Goal: Task Accomplishment & Management: Use online tool/utility

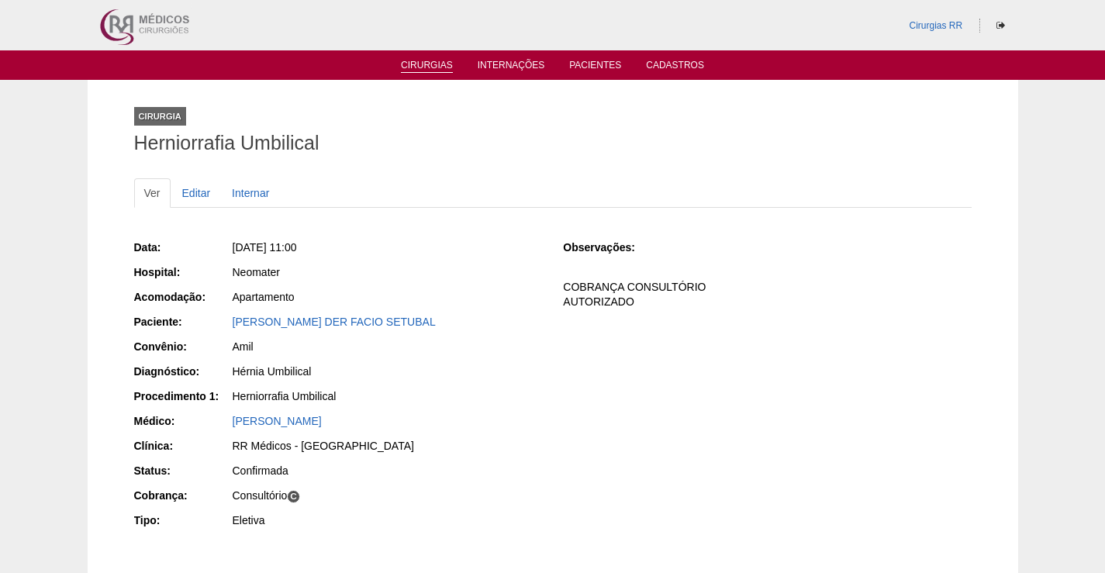
click at [424, 68] on link "Cirurgias" at bounding box center [427, 66] width 52 height 13
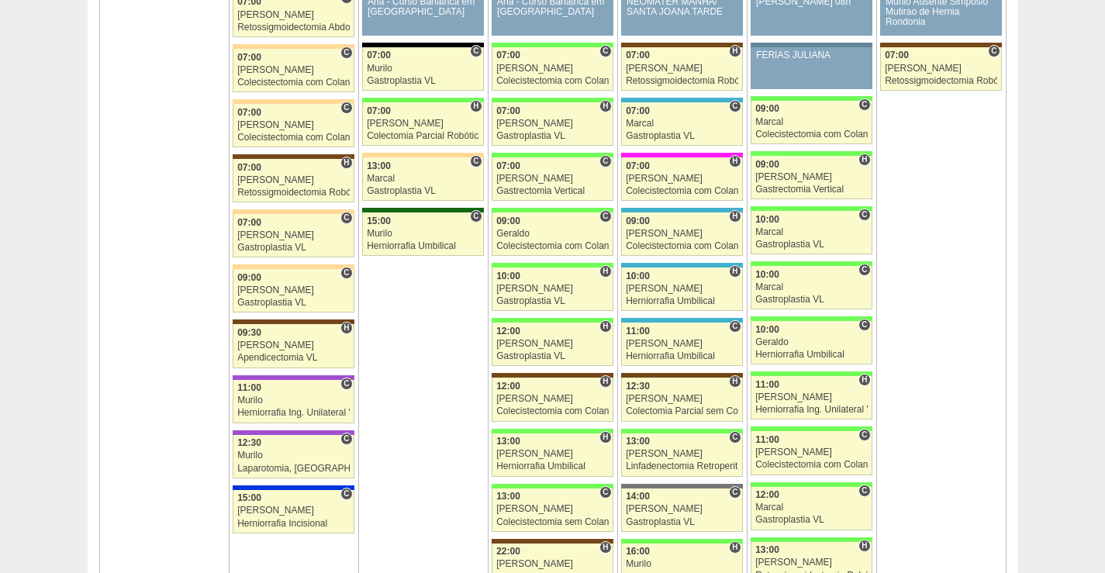
scroll to position [2481, 0]
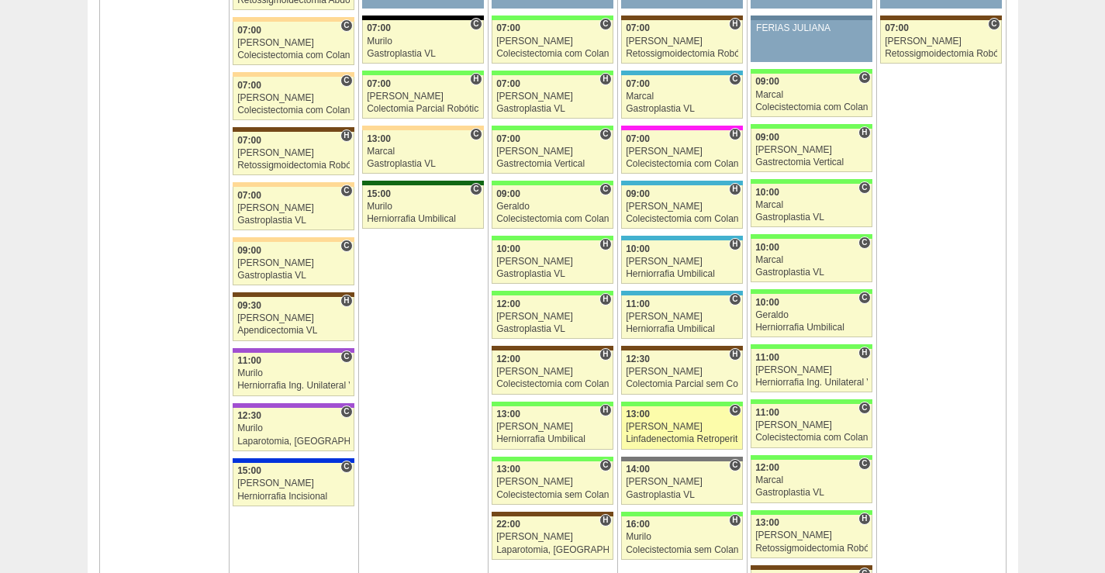
click at [694, 428] on div "[PERSON_NAME]" at bounding box center [682, 427] width 112 height 10
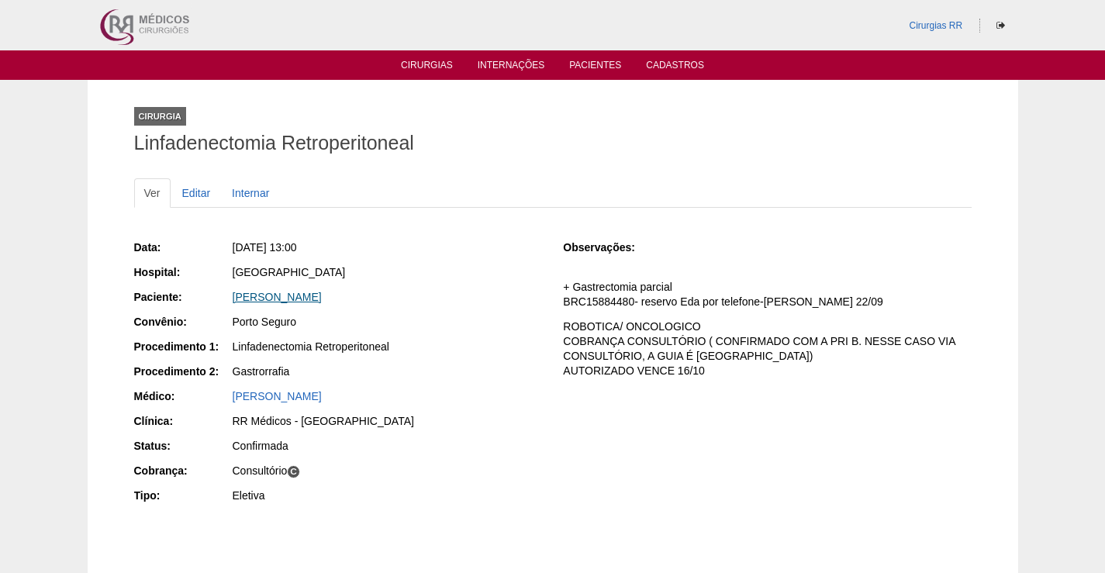
click at [304, 298] on link "LUIS CARLOS FORNEIRO" at bounding box center [277, 297] width 89 height 12
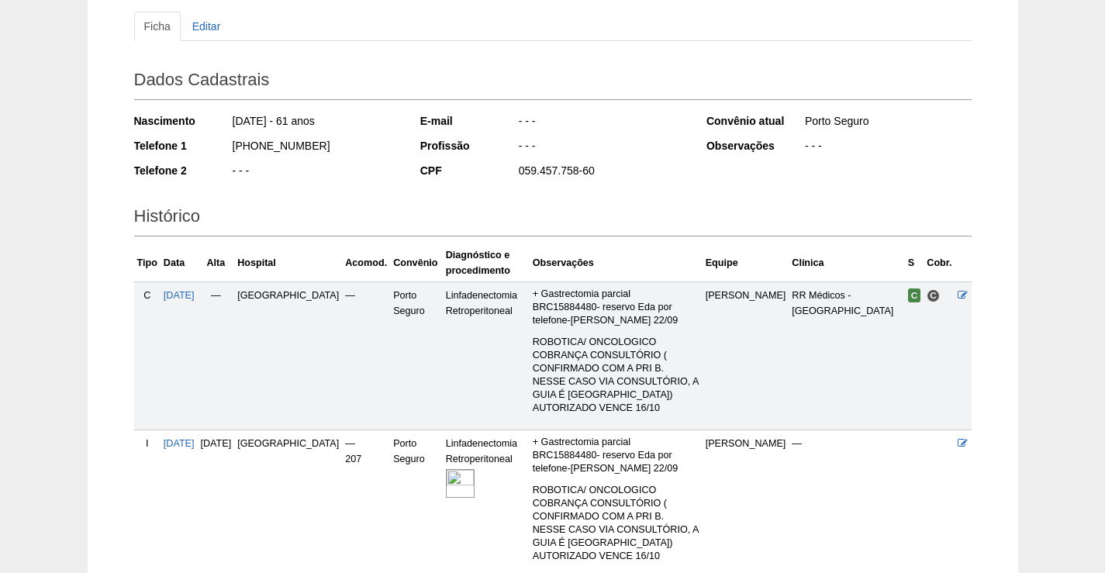
scroll to position [278, 0]
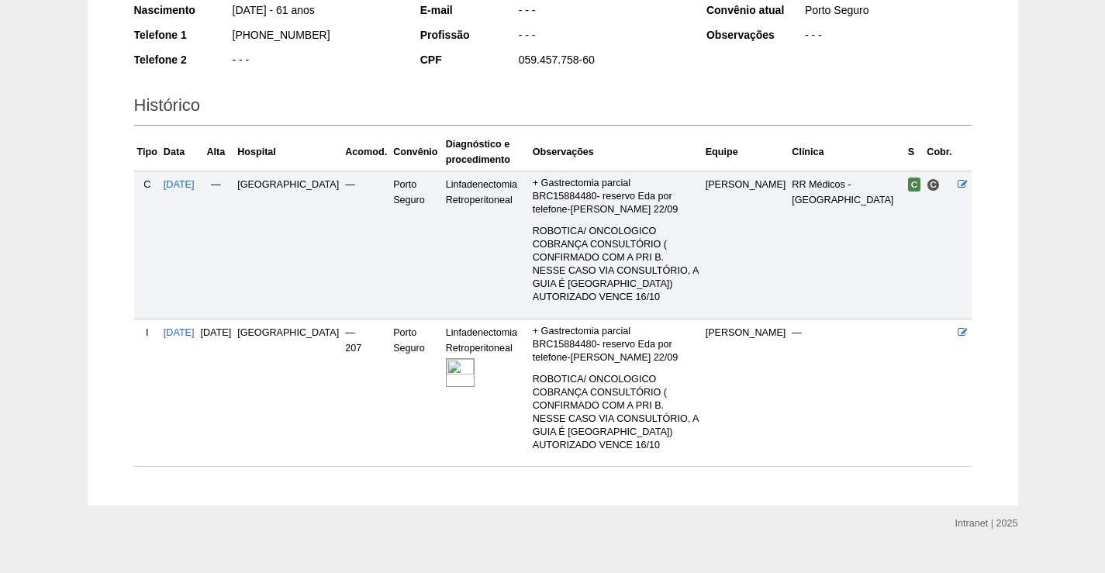
click at [443, 341] on td "Linfadenectomia Retroperitoneal" at bounding box center [486, 393] width 87 height 148
click at [446, 358] on img at bounding box center [460, 372] width 29 height 29
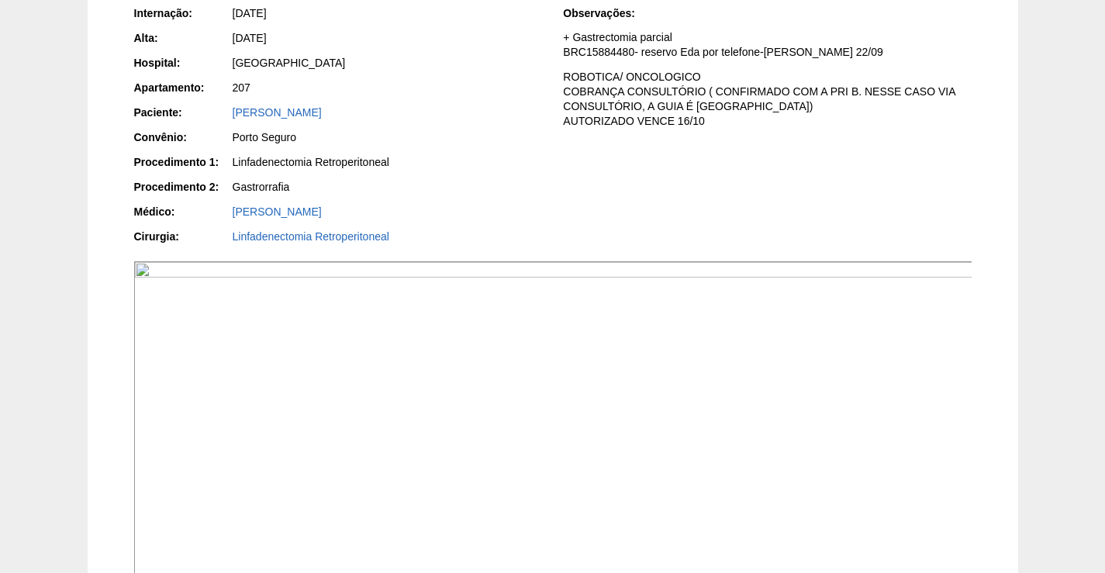
scroll to position [465, 0]
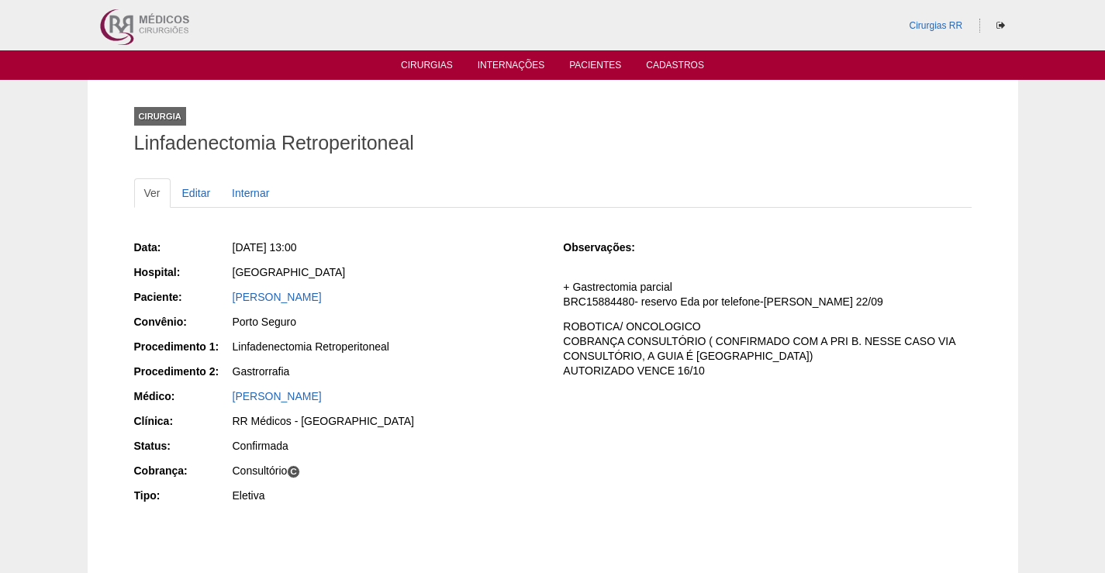
drag, startPoint x: 378, startPoint y: 292, endPoint x: 218, endPoint y: 312, distance: 161.7
click at [219, 305] on div "Paciente: [PERSON_NAME]" at bounding box center [338, 298] width 408 height 19
copy link "[PERSON_NAME]"
click at [322, 297] on link "[PERSON_NAME]" at bounding box center [277, 297] width 89 height 12
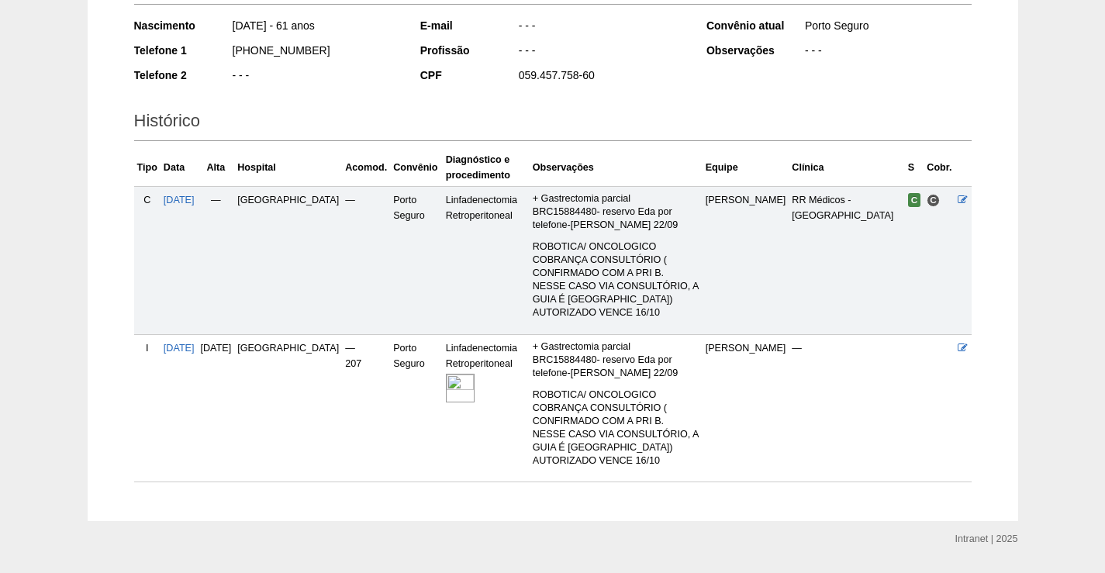
scroll to position [278, 0]
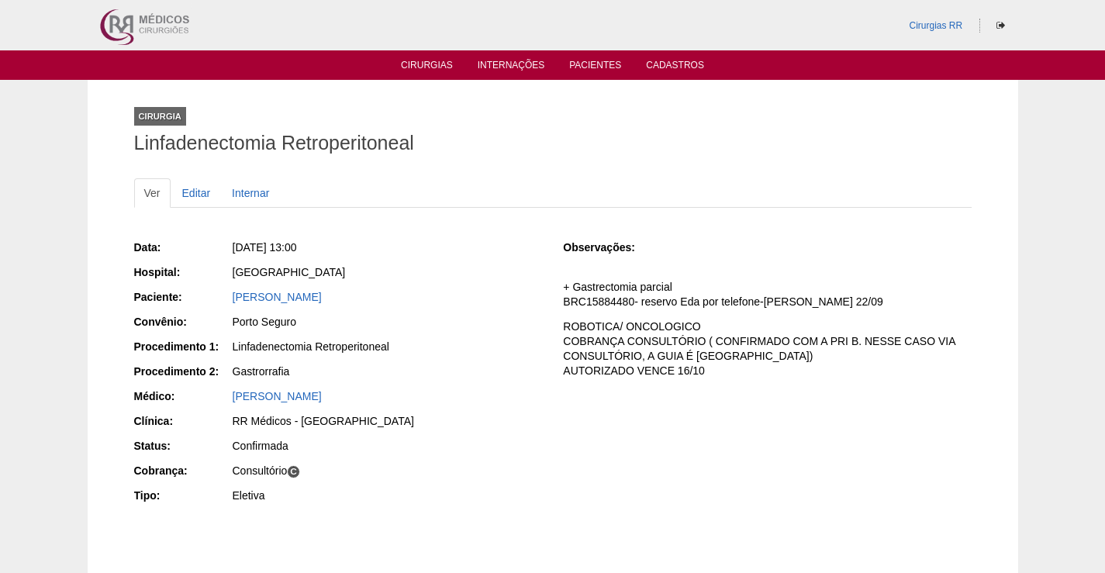
drag, startPoint x: 377, startPoint y: 294, endPoint x: 250, endPoint y: 333, distance: 132.2
click at [218, 303] on div "Paciente: LUIS CARLOS FORNEIRO" at bounding box center [338, 298] width 408 height 19
copy div "Paciente: LUIS CARLOS FORNEIRO"
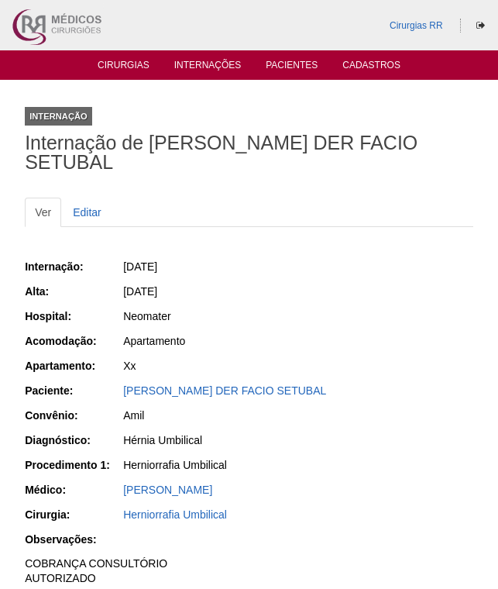
scroll to position [464, 0]
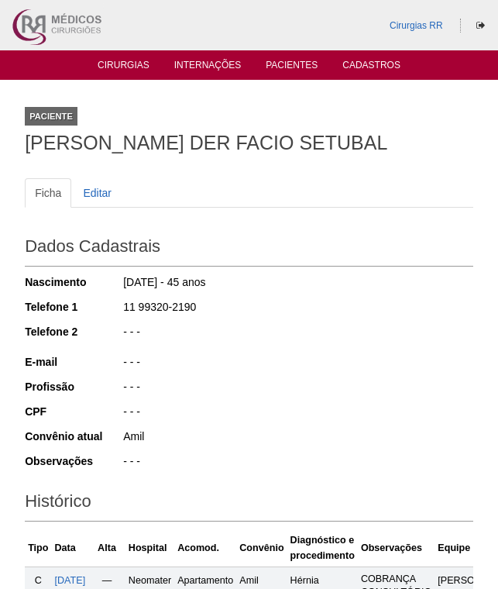
scroll to position [386, 0]
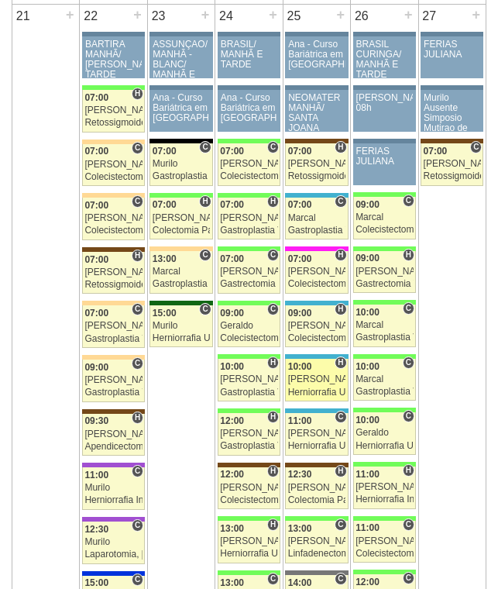
scroll to position [2399, 0]
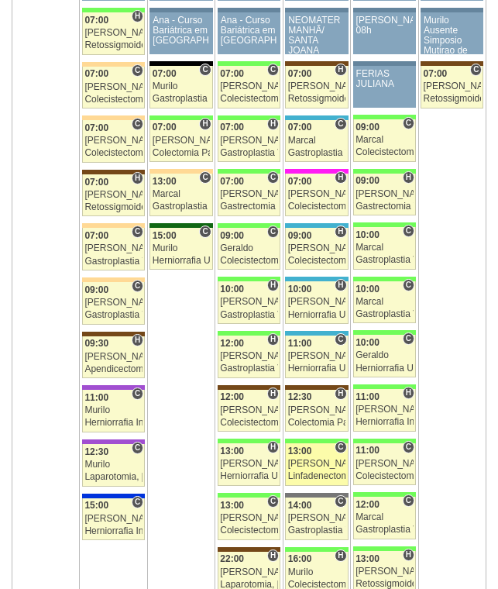
click at [319, 457] on link "89030 Cirurgias RR C 13:00 Luiz Guilherme Linfadenectomia Retroperitoneal Hospi…" at bounding box center [316, 464] width 63 height 43
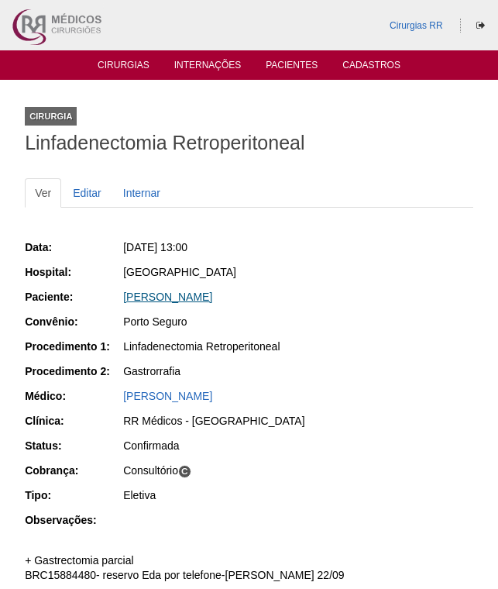
click at [212, 294] on link "[PERSON_NAME]" at bounding box center [167, 297] width 89 height 12
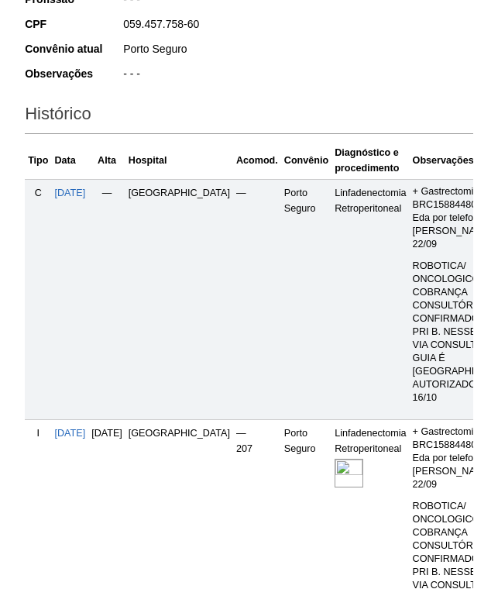
scroll to position [620, 0]
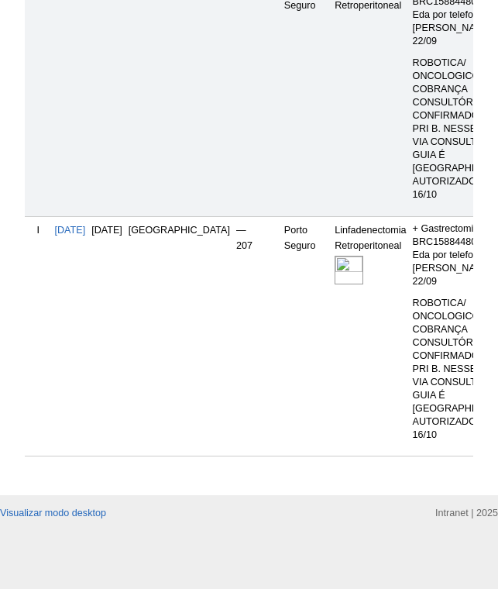
click at [335, 285] on img at bounding box center [349, 270] width 29 height 29
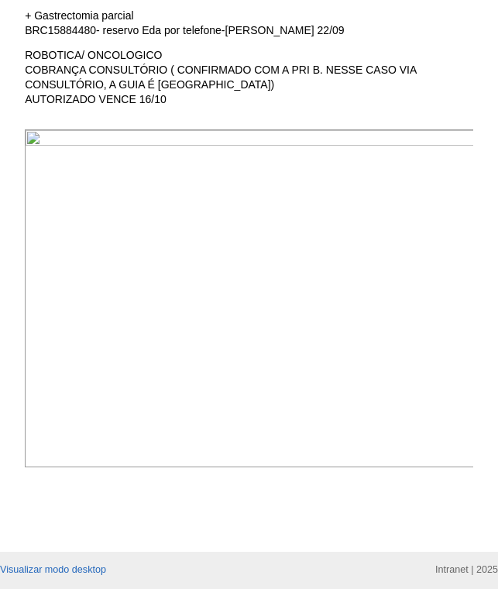
scroll to position [543, 0]
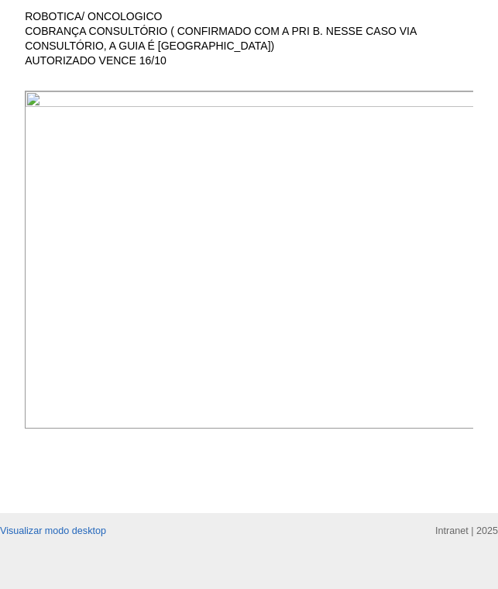
click at [392, 321] on img at bounding box center [250, 260] width 450 height 338
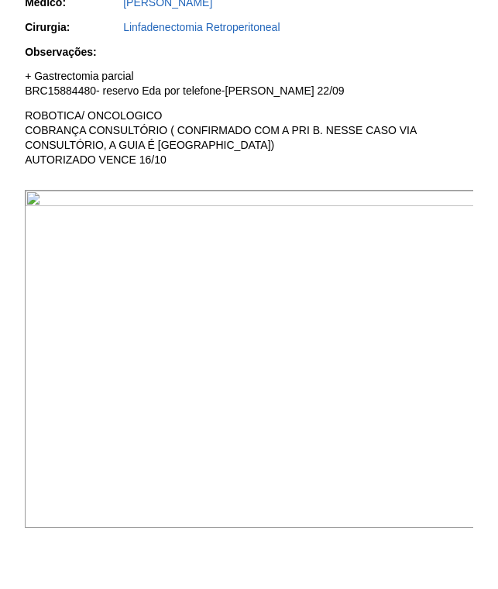
scroll to position [233, 0]
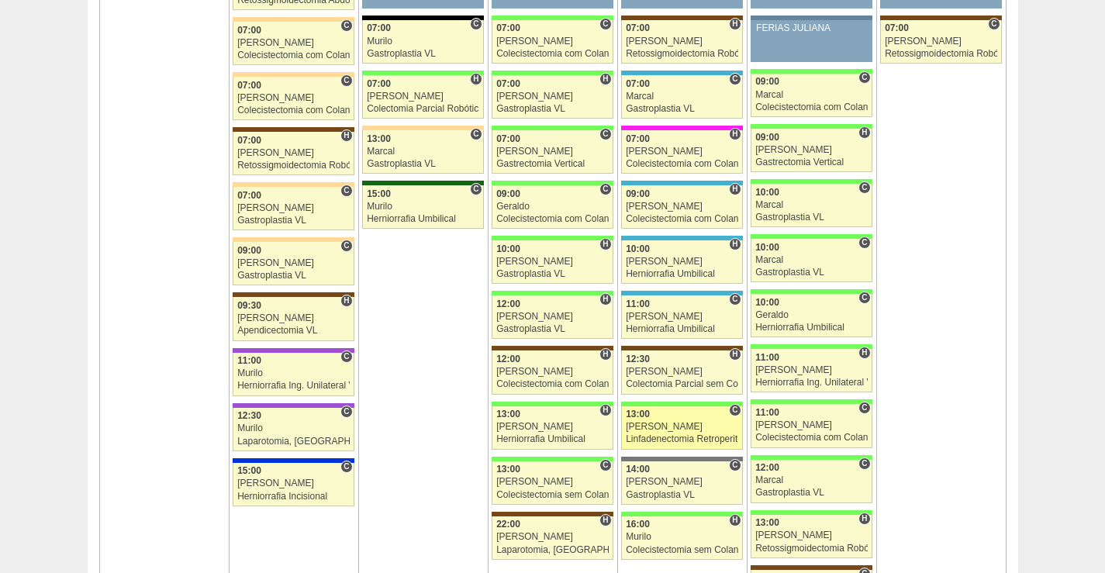
scroll to position [2558, 0]
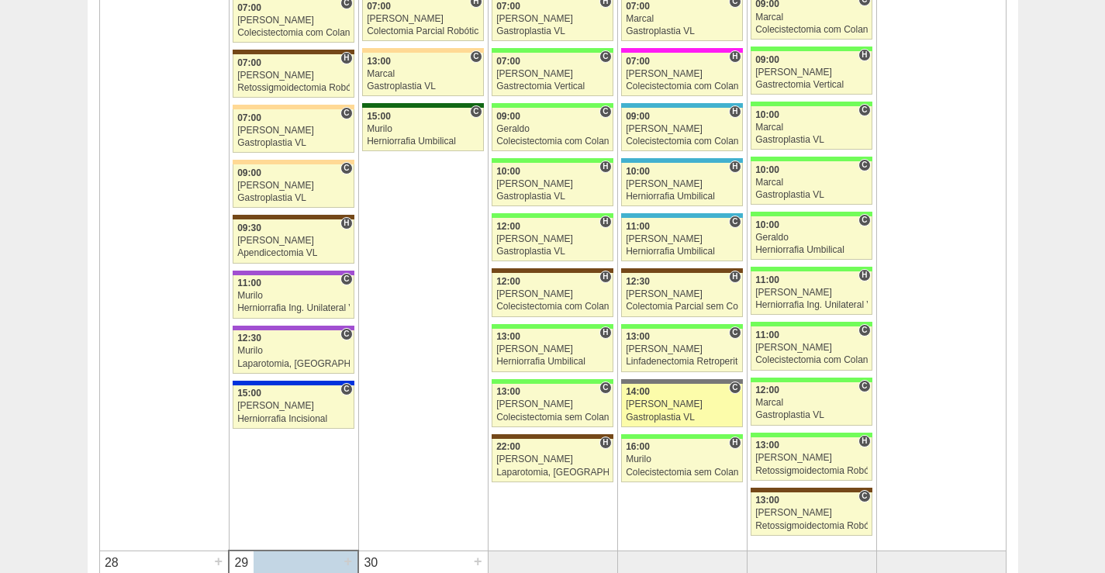
click at [666, 396] on div "14:00" at bounding box center [682, 392] width 112 height 10
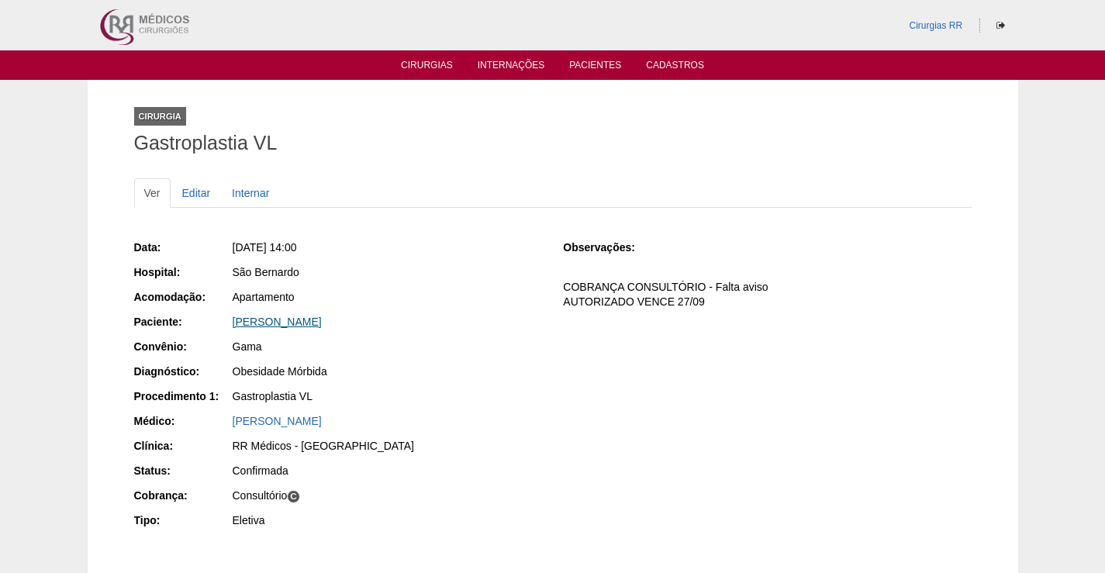
click at [319, 320] on link "[PERSON_NAME]" at bounding box center [277, 322] width 89 height 12
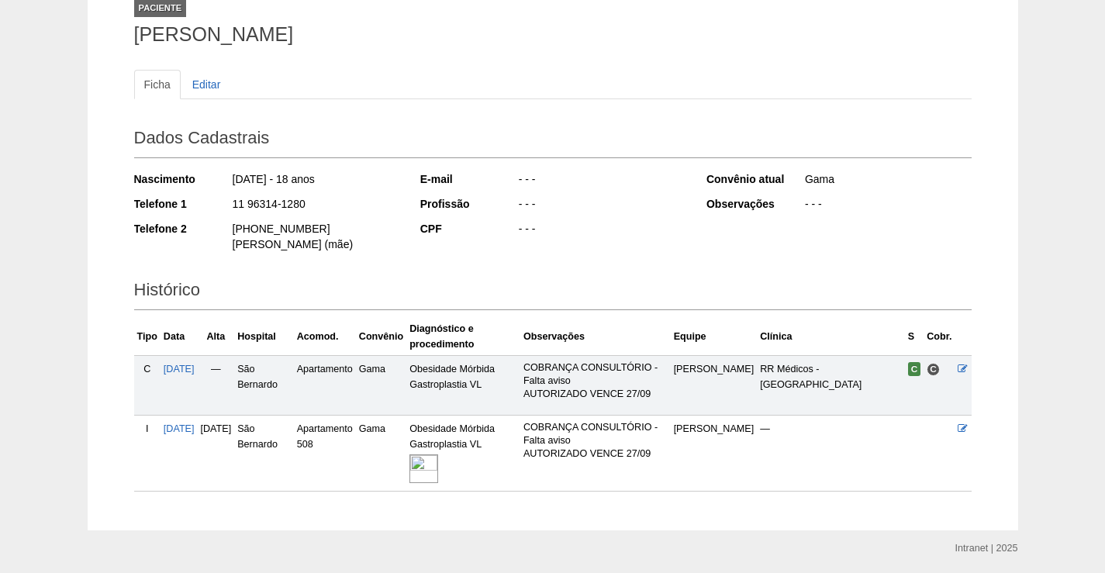
scroll to position [144, 0]
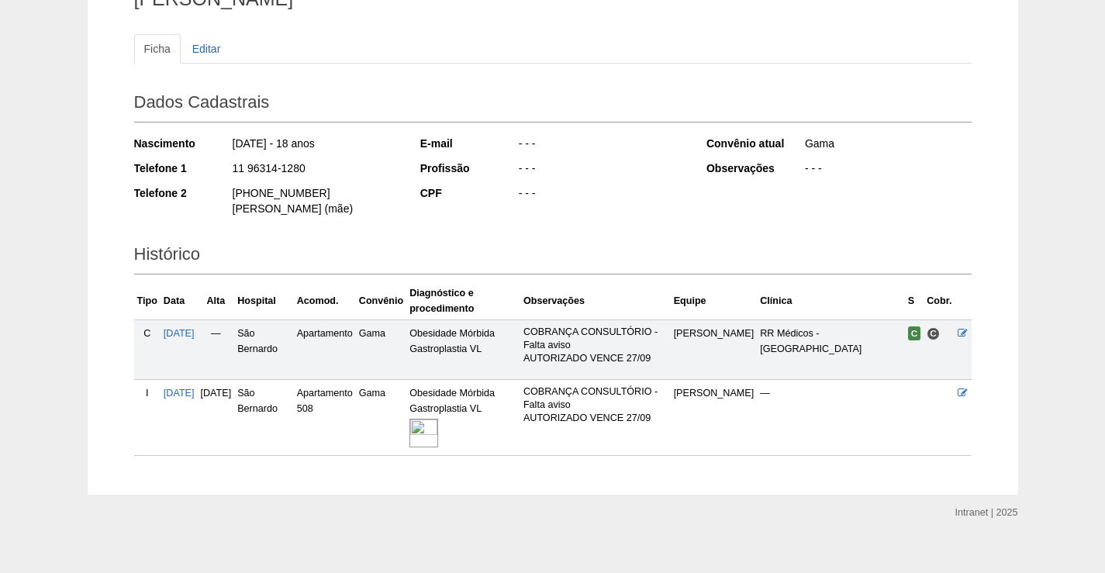
click at [438, 419] on img at bounding box center [423, 433] width 29 height 29
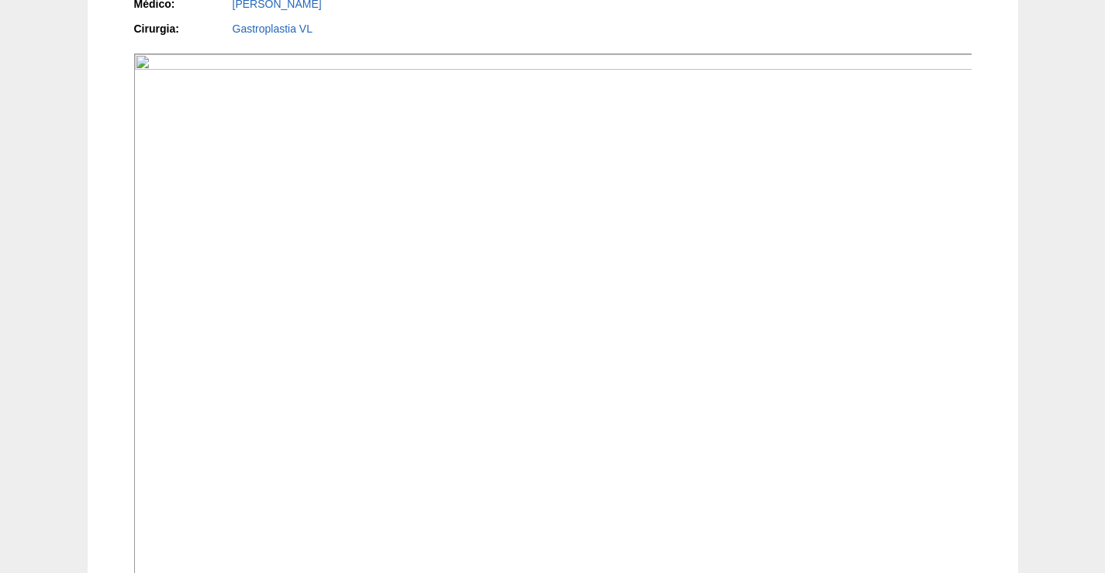
scroll to position [543, 0]
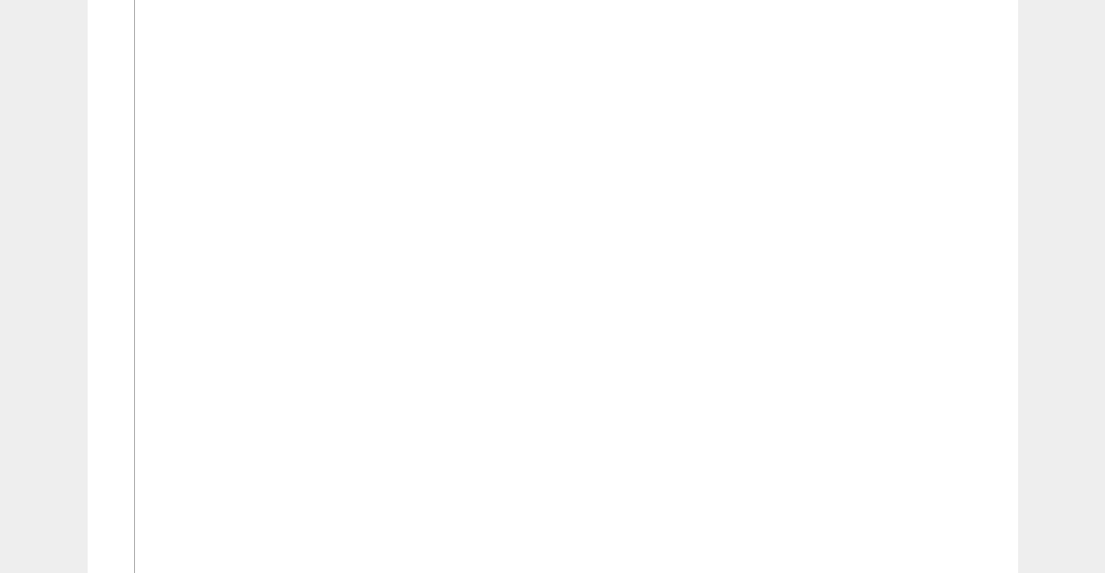
drag, startPoint x: 678, startPoint y: 368, endPoint x: 694, endPoint y: 347, distance: 26.0
click at [678, 367] on img at bounding box center [553, 292] width 839 height 629
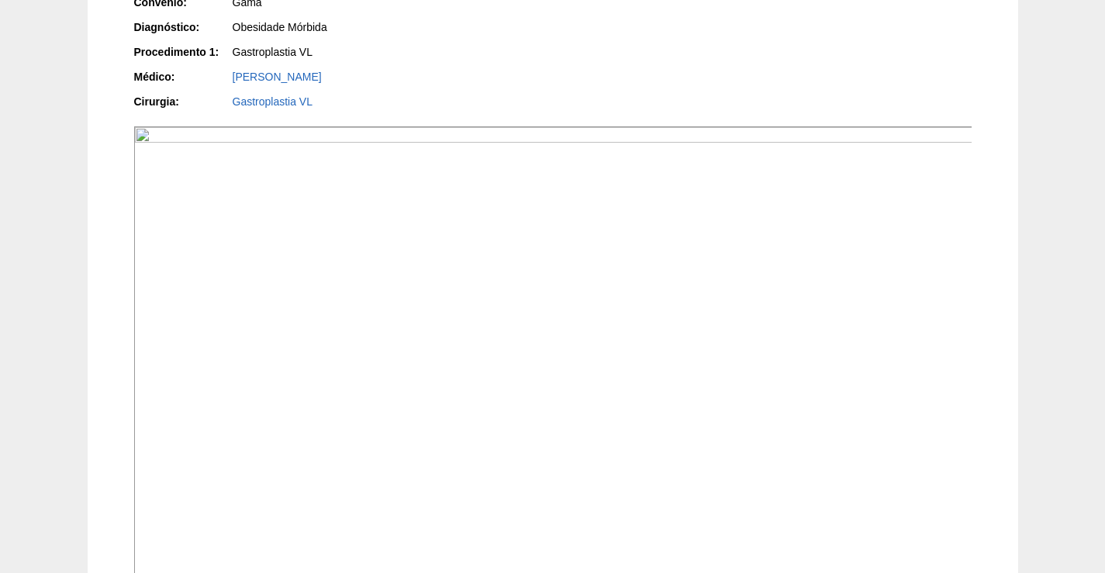
scroll to position [388, 0]
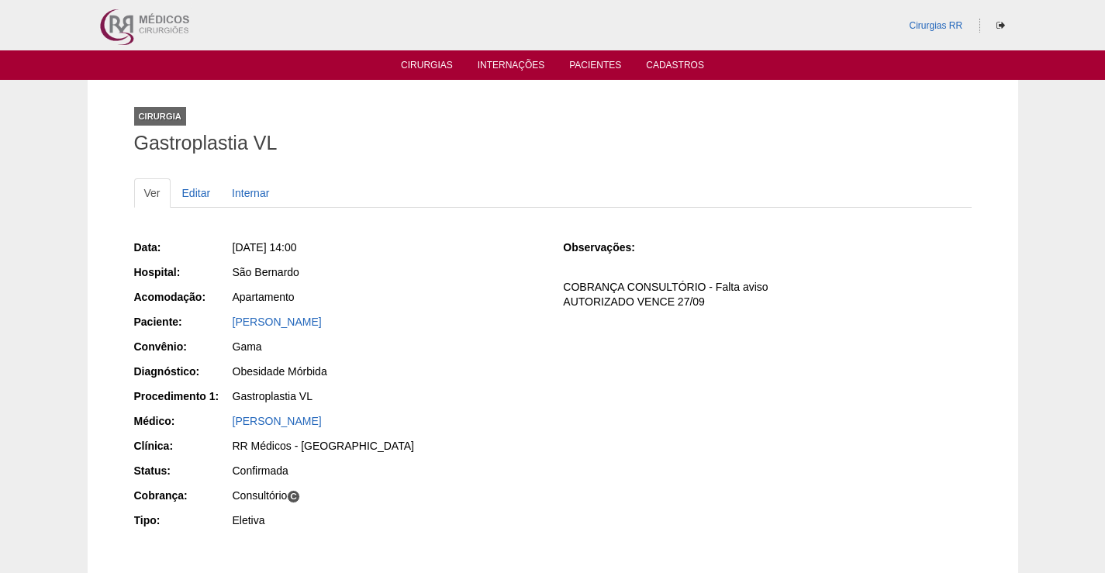
drag, startPoint x: 477, startPoint y: 326, endPoint x: 226, endPoint y: 316, distance: 250.6
click at [226, 316] on div "Paciente: [PERSON_NAME]" at bounding box center [338, 323] width 408 height 19
copy div "Paciente: [PERSON_NAME]"
click at [495, 394] on div "Gastroplastia VL" at bounding box center [387, 396] width 309 height 16
click at [409, 64] on link "Cirurgias" at bounding box center [427, 66] width 52 height 13
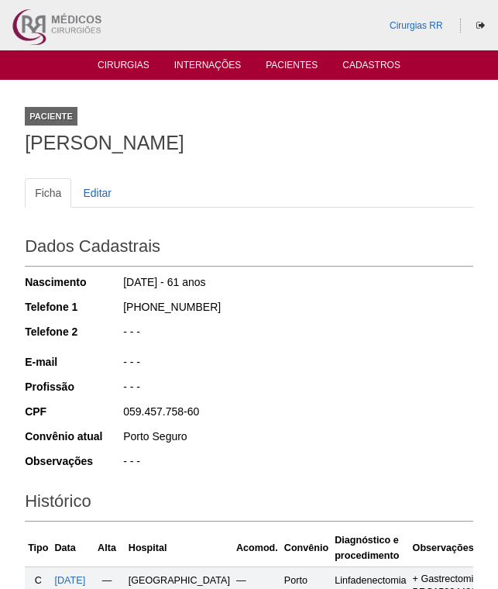
scroll to position [620, 0]
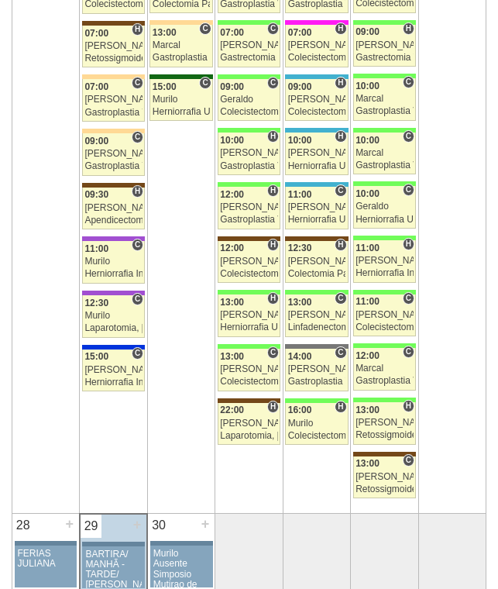
scroll to position [2554, 0]
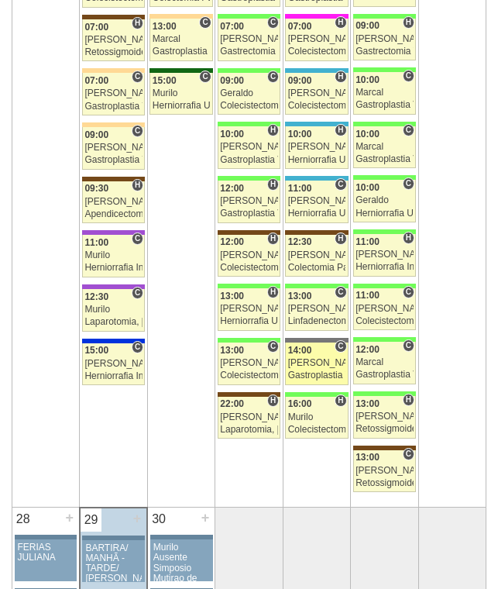
click at [327, 360] on div "Ricardo Fernandes" at bounding box center [316, 363] width 57 height 10
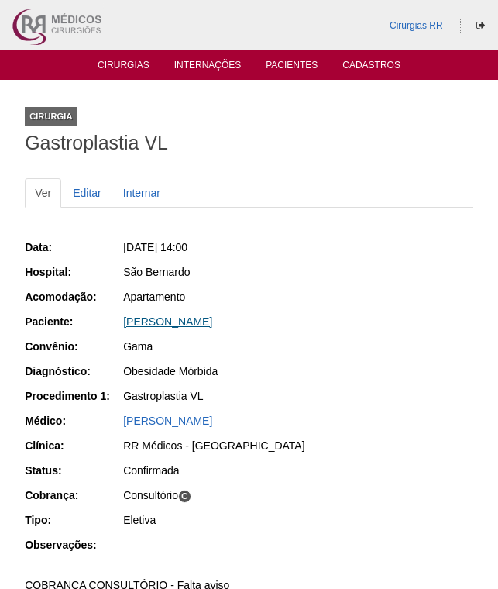
click at [189, 320] on link "[PERSON_NAME]" at bounding box center [167, 322] width 89 height 12
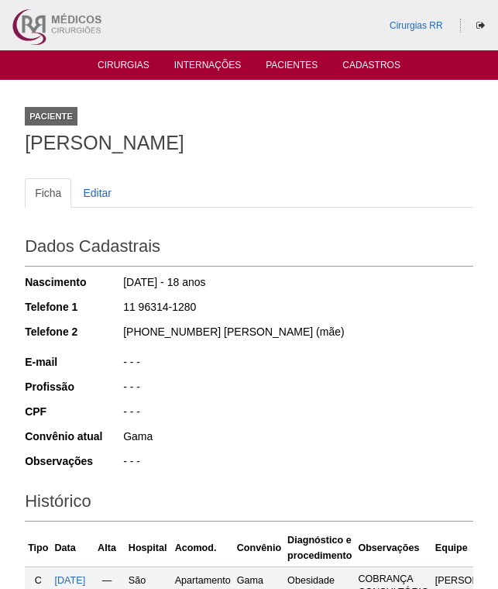
scroll to position [334, 0]
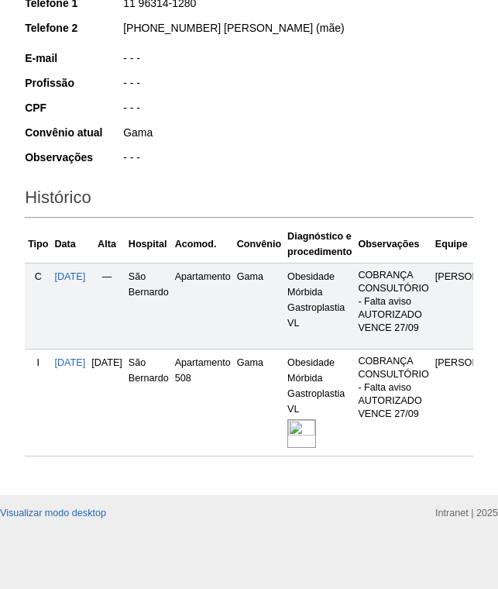
click at [316, 429] on img at bounding box center [302, 433] width 29 height 29
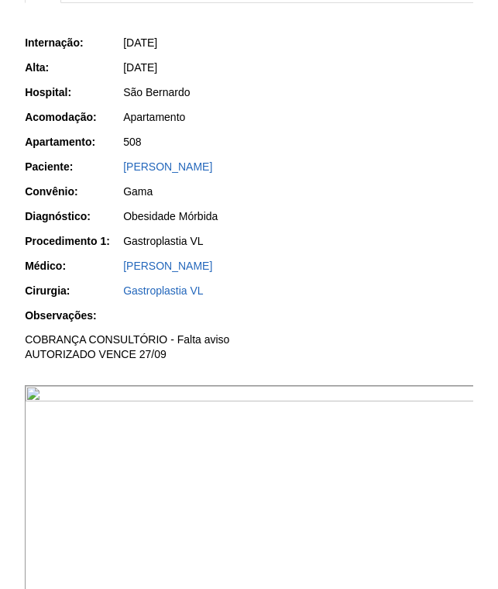
scroll to position [388, 0]
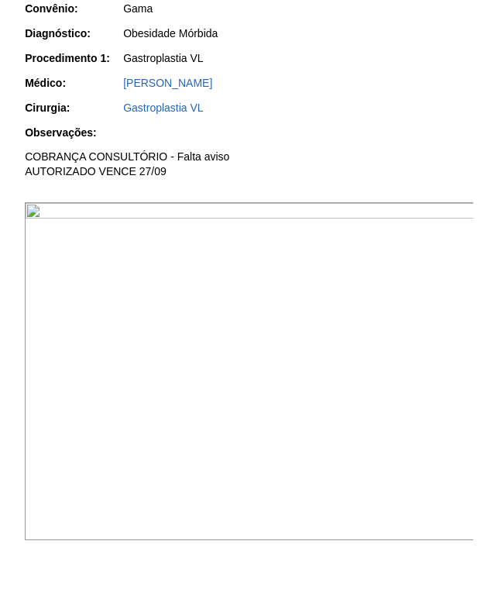
click at [324, 351] on img at bounding box center [250, 371] width 450 height 338
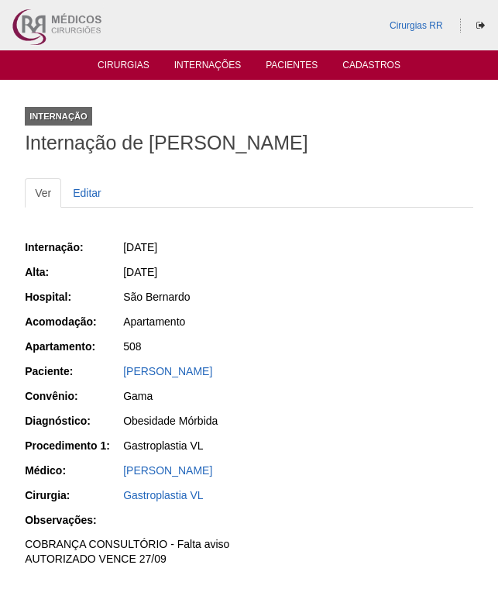
scroll to position [386, 0]
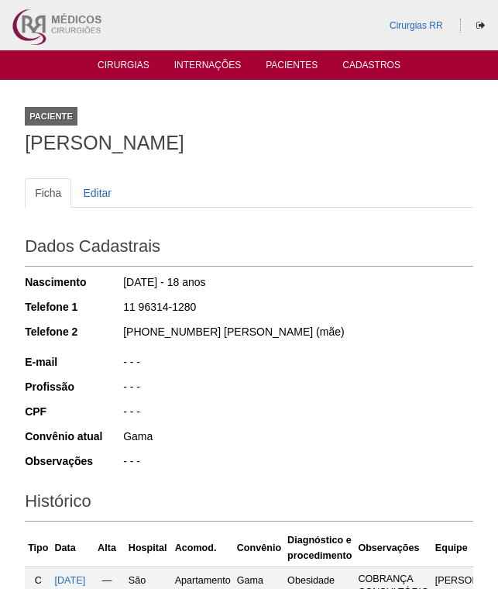
scroll to position [333, 0]
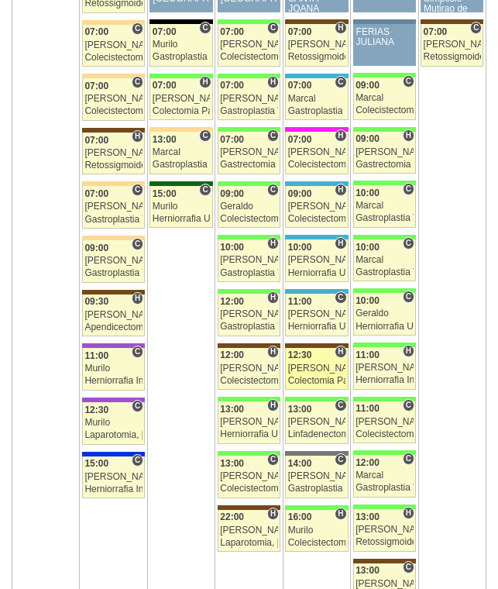
scroll to position [2476, 0]
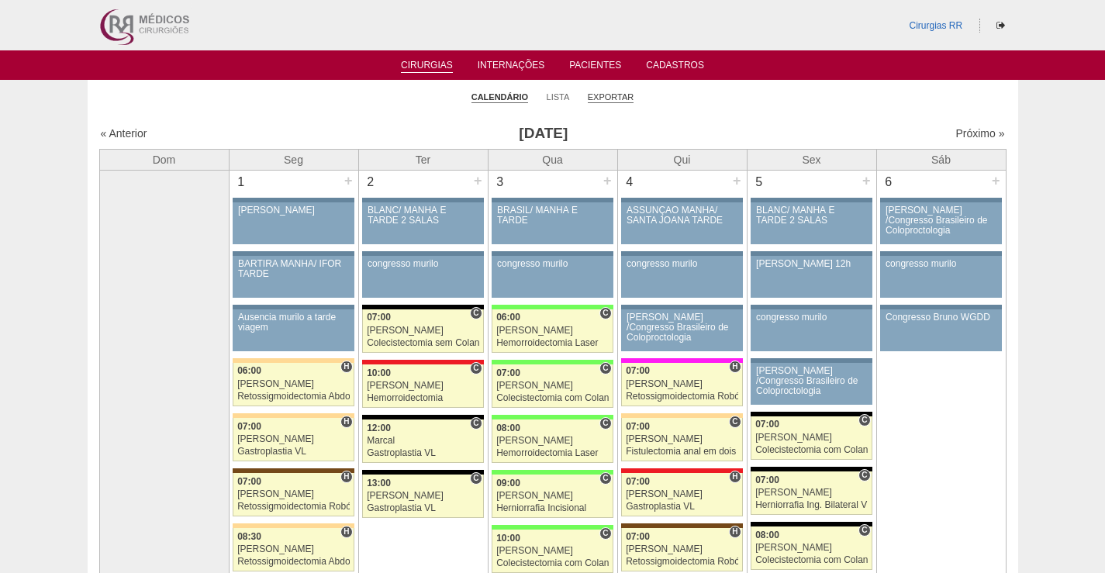
click at [606, 95] on link "Exportar" at bounding box center [611, 97] width 47 height 12
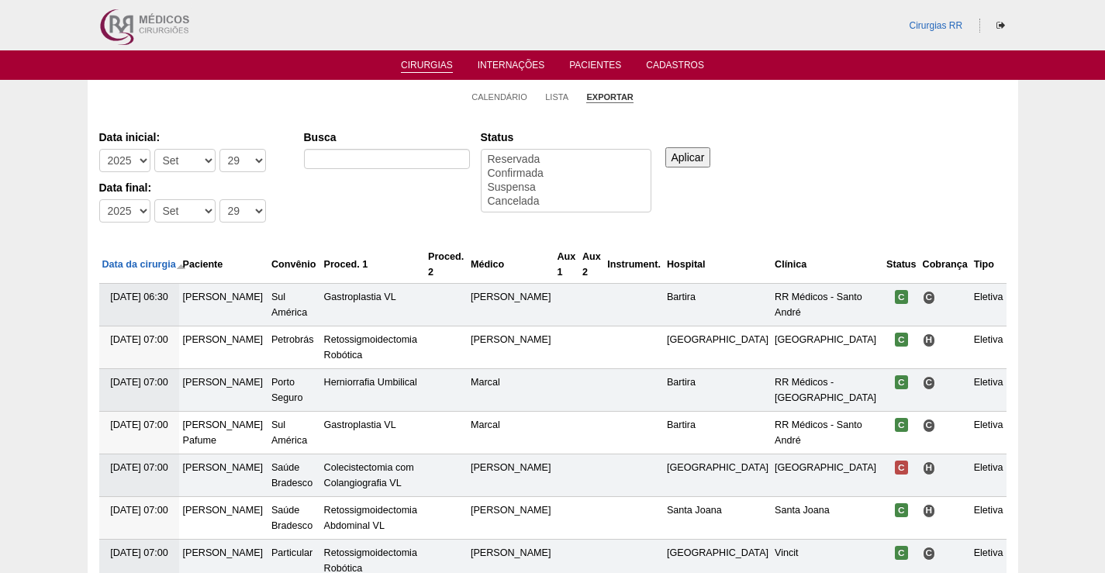
select select
click at [247, 156] on select "-Dia 1 2 3 4 5 6 7 8 9 10 11 12 13 14 15 16 17 18 19 20 21 22 23 24 25 26 27 28…" at bounding box center [242, 160] width 47 height 23
select select "26"
click at [219, 149] on select "-Dia 1 2 3 4 5 6 7 8 9 10 11 12 13 14 15 16 17 18 19 20 21 22 23 24 25 26 27 28…" at bounding box center [242, 160] width 47 height 23
click at [250, 209] on select "-Dia 1 2 3 4 5 6 7 8 9 10 11 12 13 14 15 16 17 18 19 20 21 22 23 24 25 26 27 28…" at bounding box center [242, 210] width 47 height 23
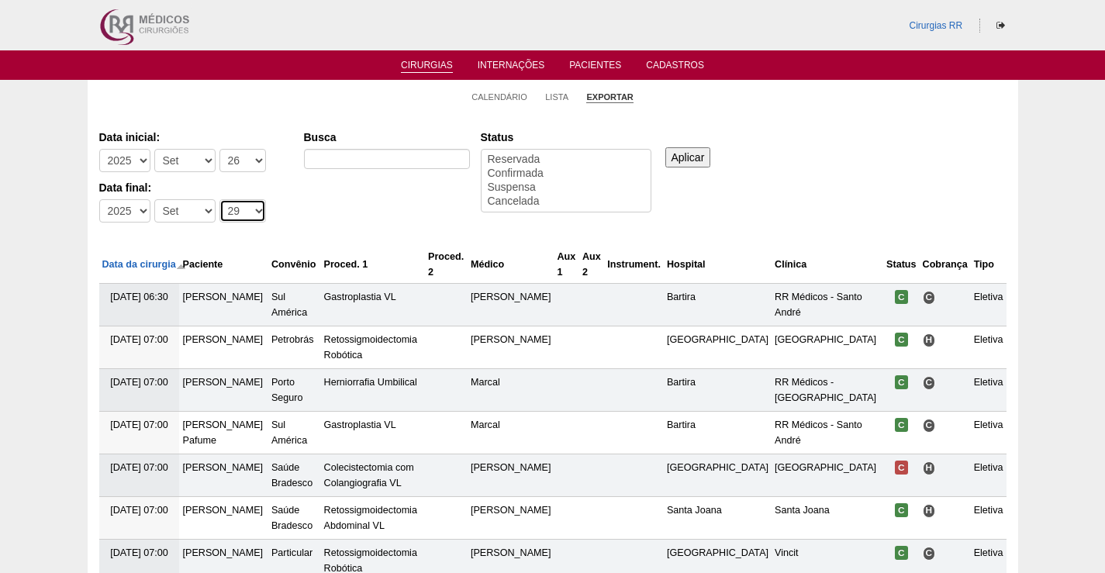
select select "26"
click at [219, 199] on select "-Dia 1 2 3 4 5 6 7 8 9 10 11 12 13 14 15 16 17 18 19 20 21 22 23 24 25 26 27 28…" at bounding box center [242, 210] width 47 height 23
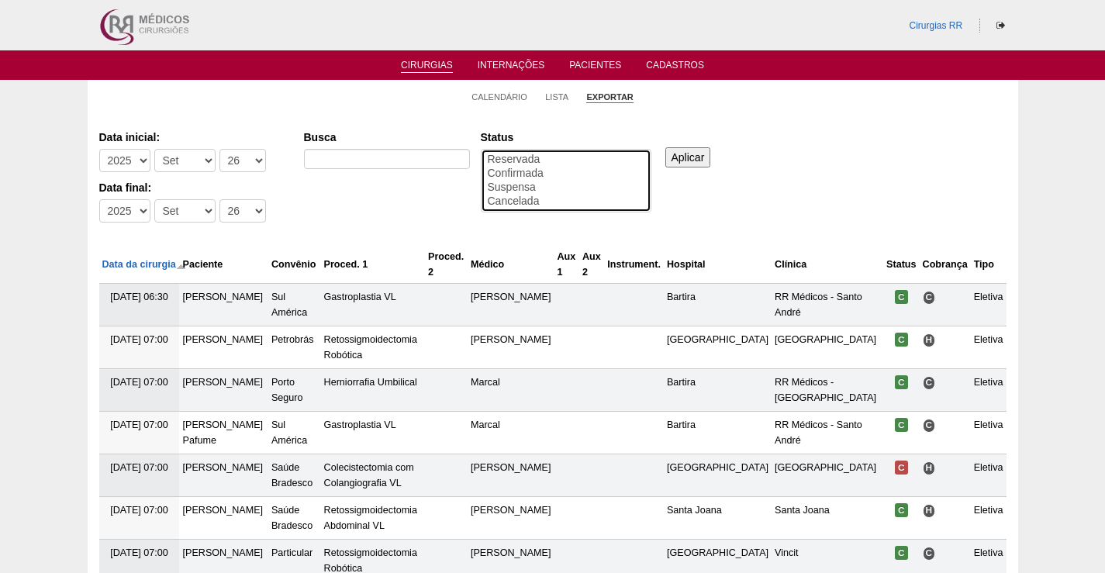
select select "conf"
click at [515, 174] on option "Confirmada" at bounding box center [566, 174] width 160 height 14
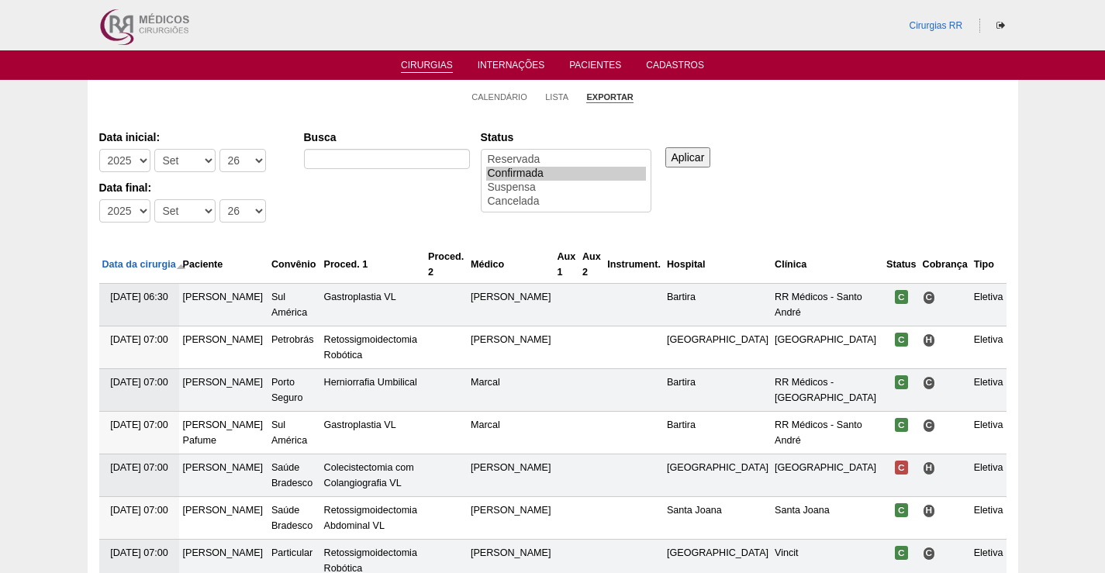
click at [684, 158] on input "Aplicar" at bounding box center [688, 157] width 46 height 20
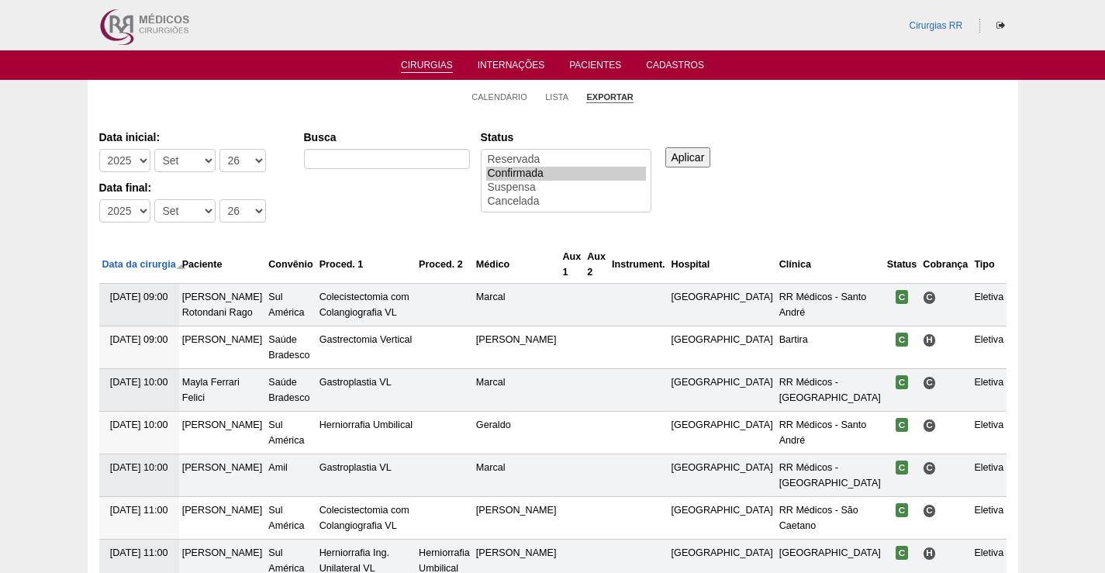
click at [681, 154] on input "Aplicar" at bounding box center [688, 157] width 46 height 20
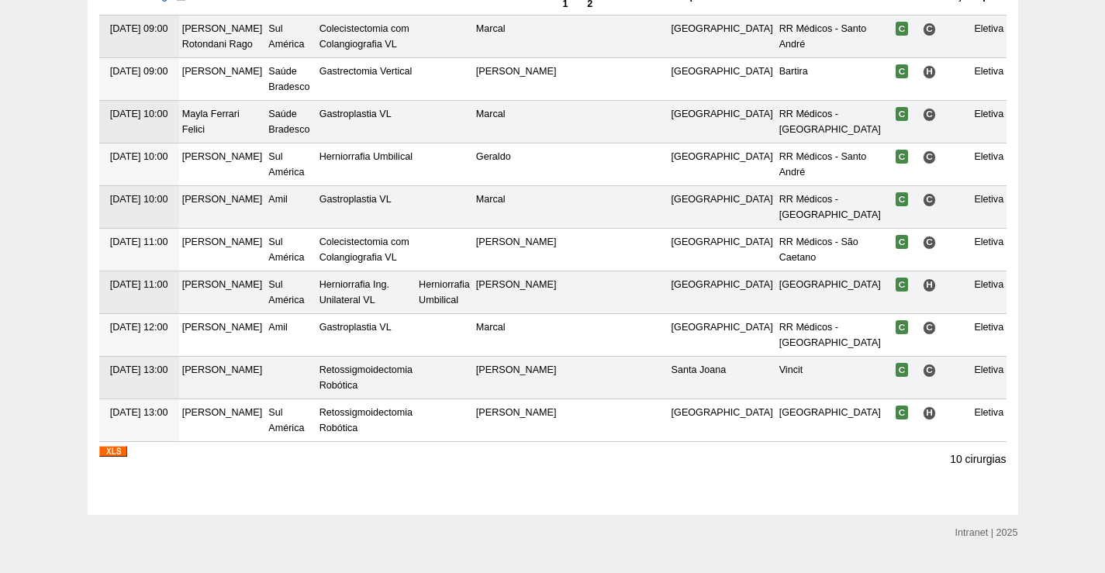
scroll to position [304, 0]
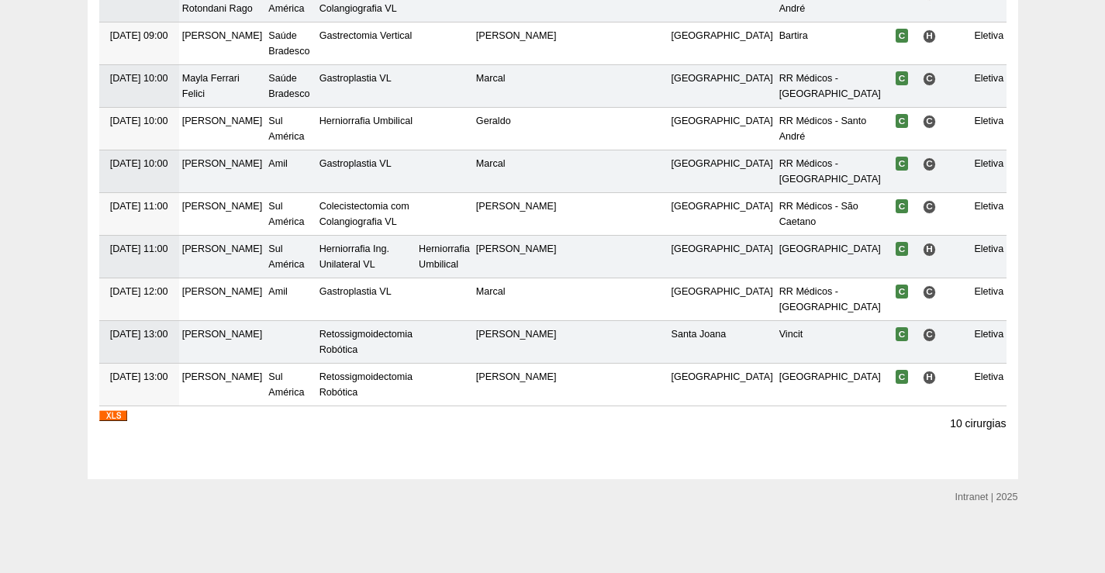
click at [114, 416] on img at bounding box center [113, 415] width 28 height 11
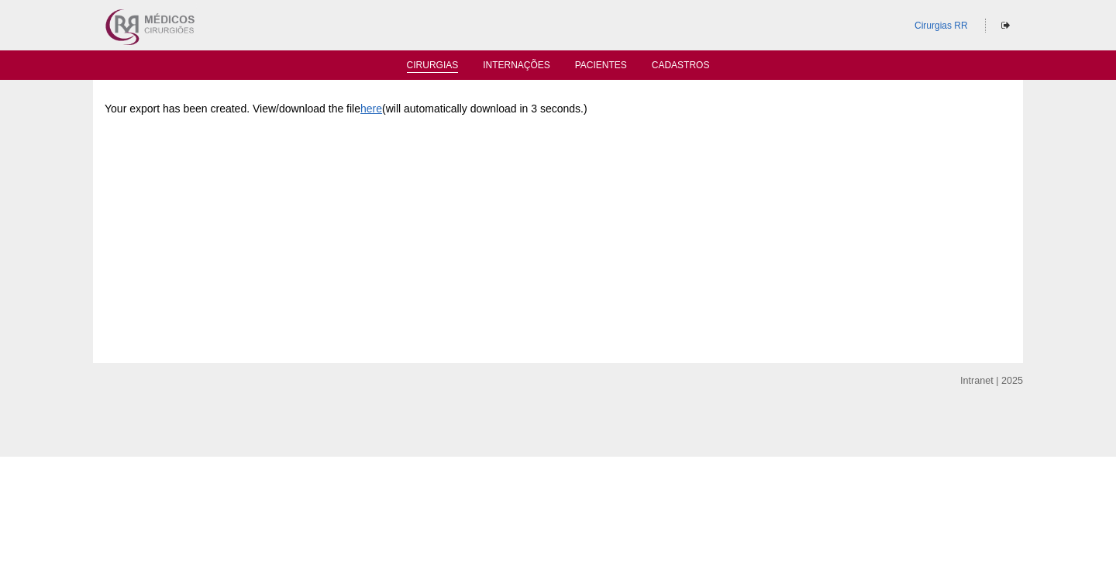
click at [430, 71] on link "Cirurgias" at bounding box center [433, 66] width 52 height 13
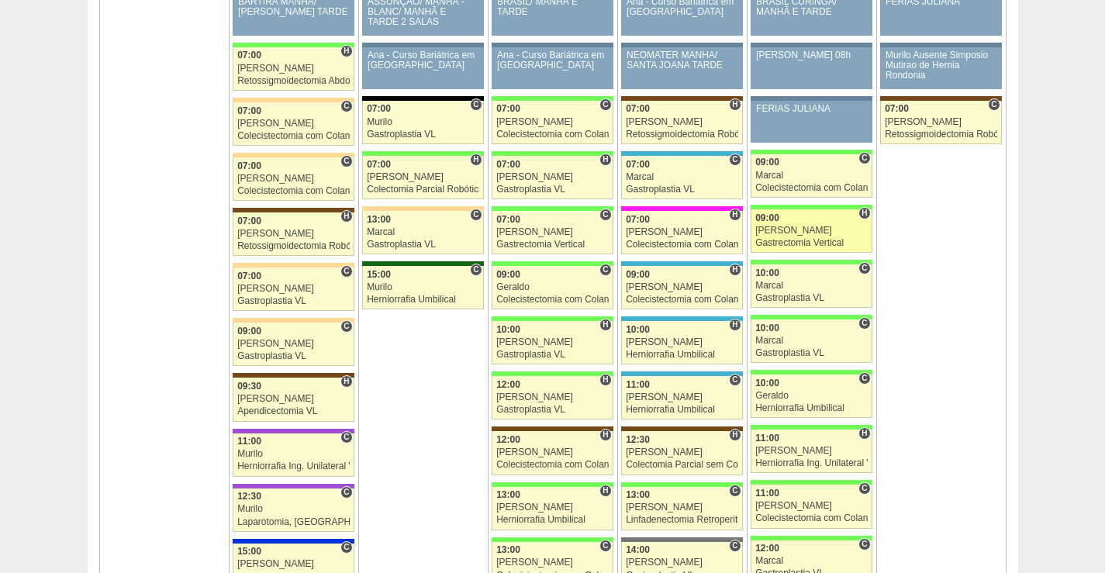
scroll to position [2403, 0]
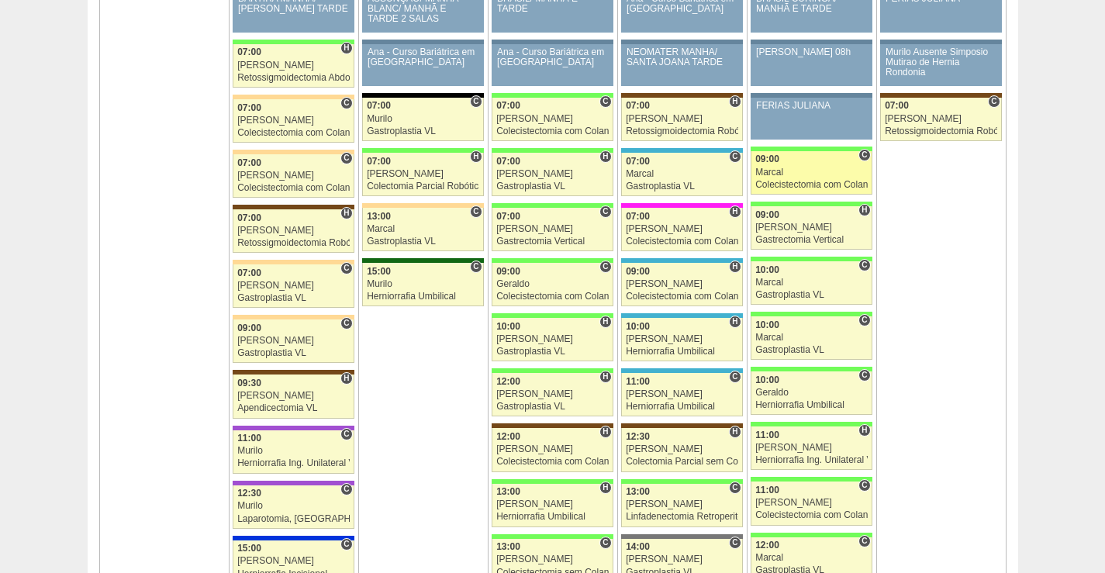
click at [826, 173] on div "Marcal" at bounding box center [811, 172] width 112 height 10
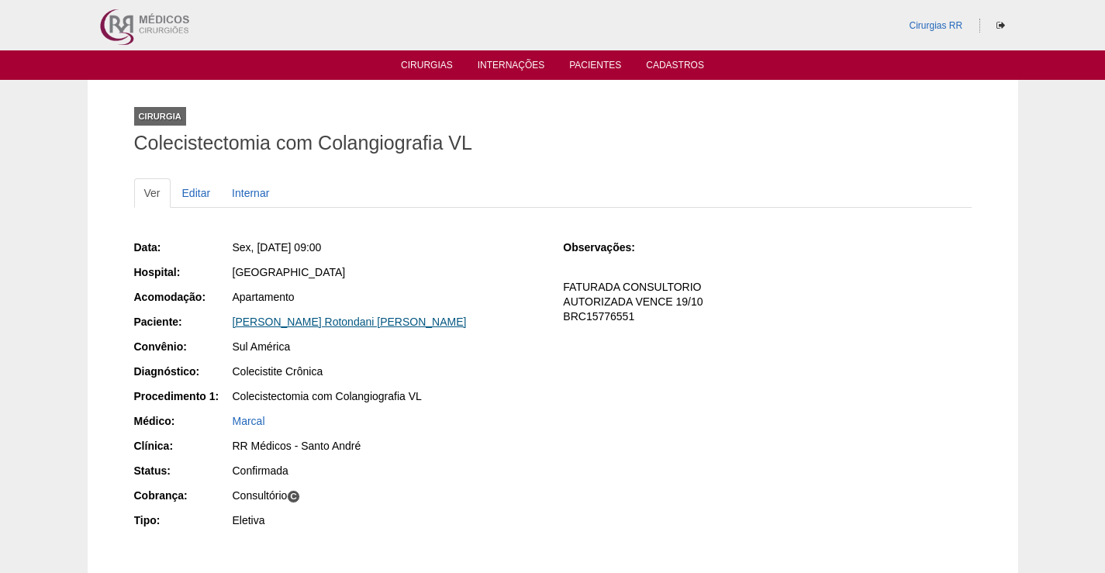
click at [327, 317] on link "[PERSON_NAME] Rotondani Rago" at bounding box center [350, 322] width 234 height 12
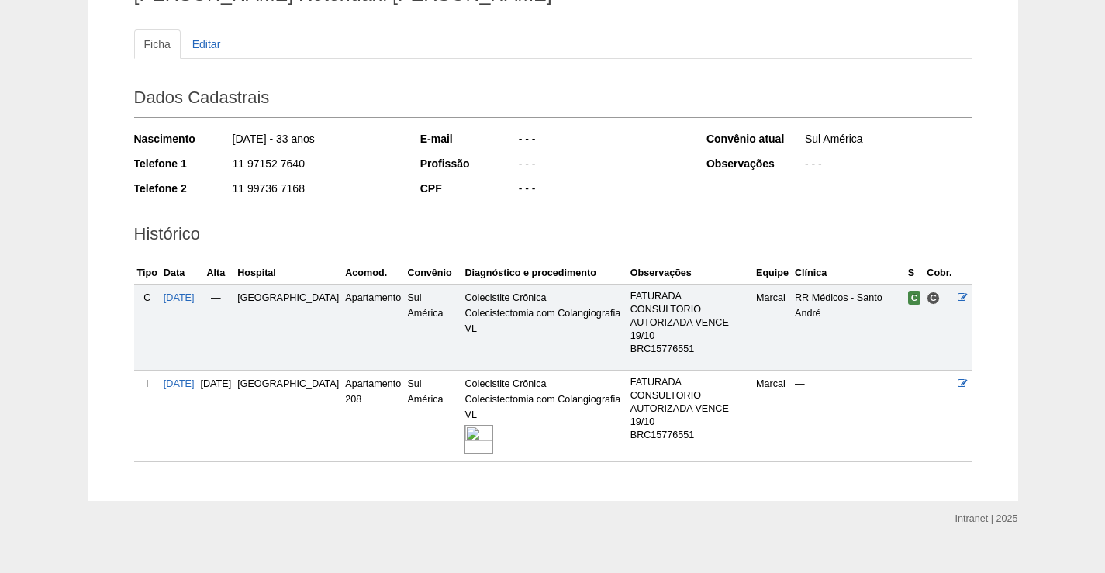
scroll to position [157, 0]
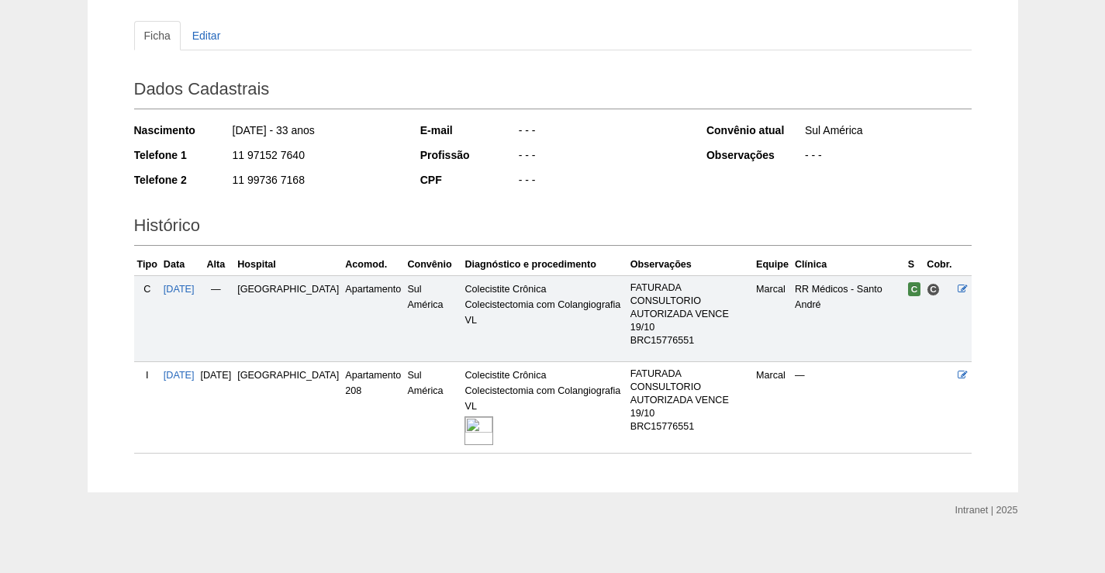
click at [464, 416] on img at bounding box center [478, 430] width 29 height 29
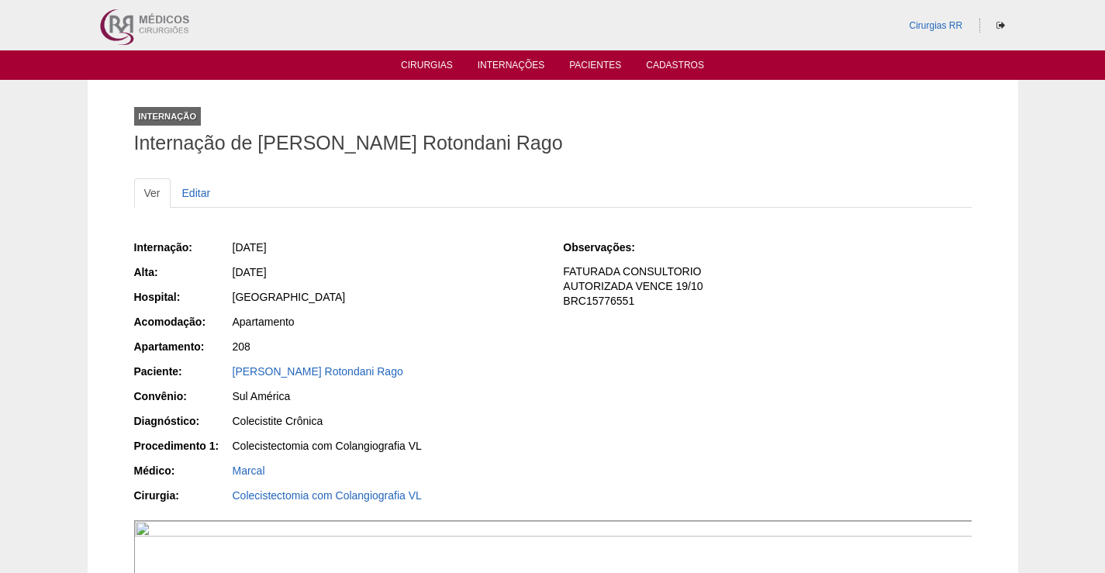
scroll to position [388, 0]
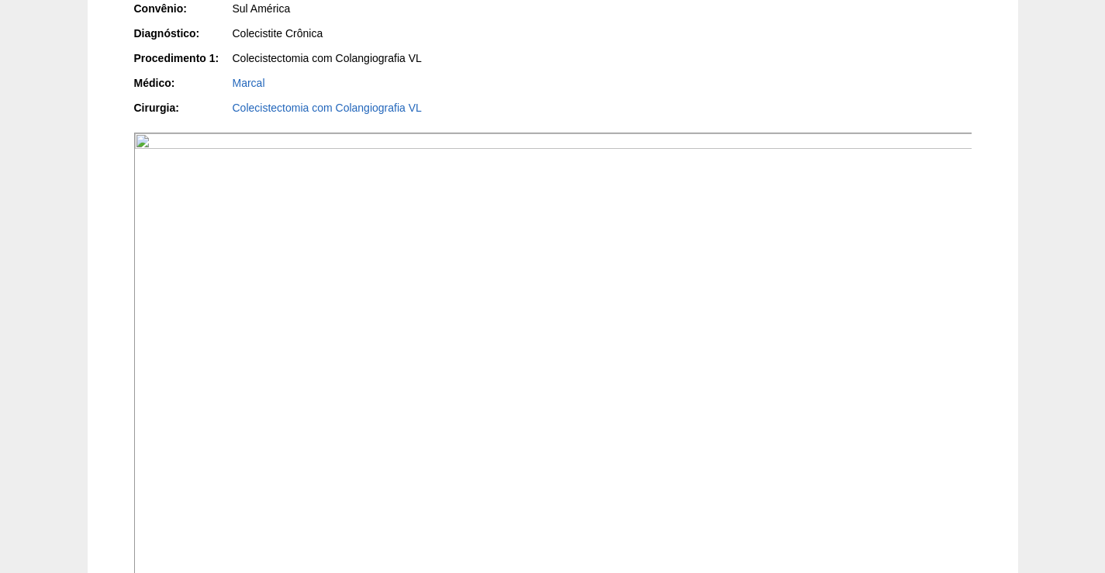
click at [696, 243] on img at bounding box center [553, 447] width 839 height 629
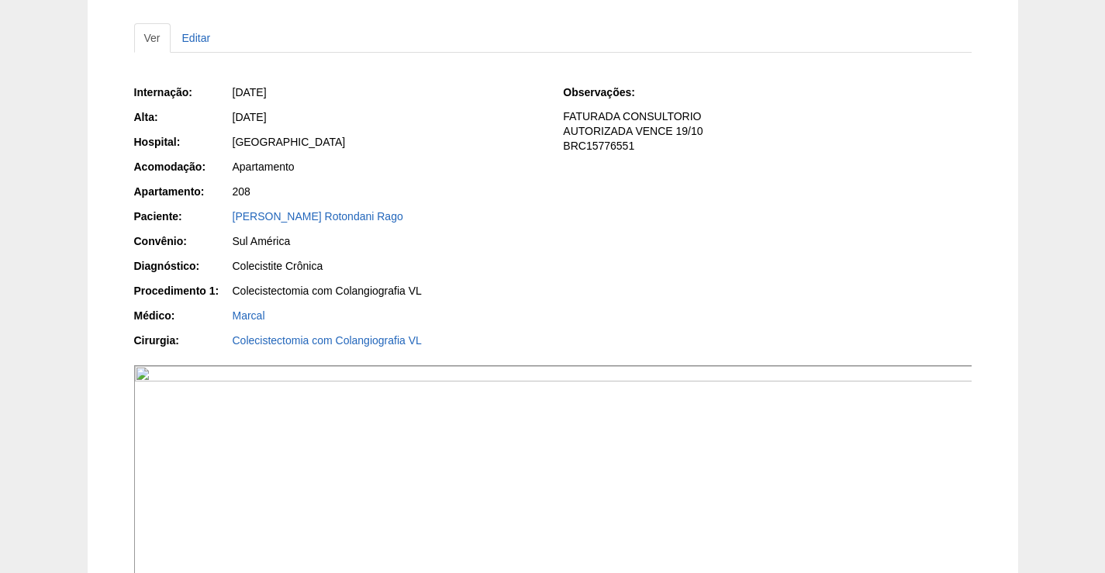
drag, startPoint x: 381, startPoint y: 212, endPoint x: 556, endPoint y: 385, distance: 245.6
click at [222, 226] on div "Paciente: [PERSON_NAME] Rotondani Rago" at bounding box center [338, 218] width 408 height 19
copy link "[PERSON_NAME] Rotondani Rago"
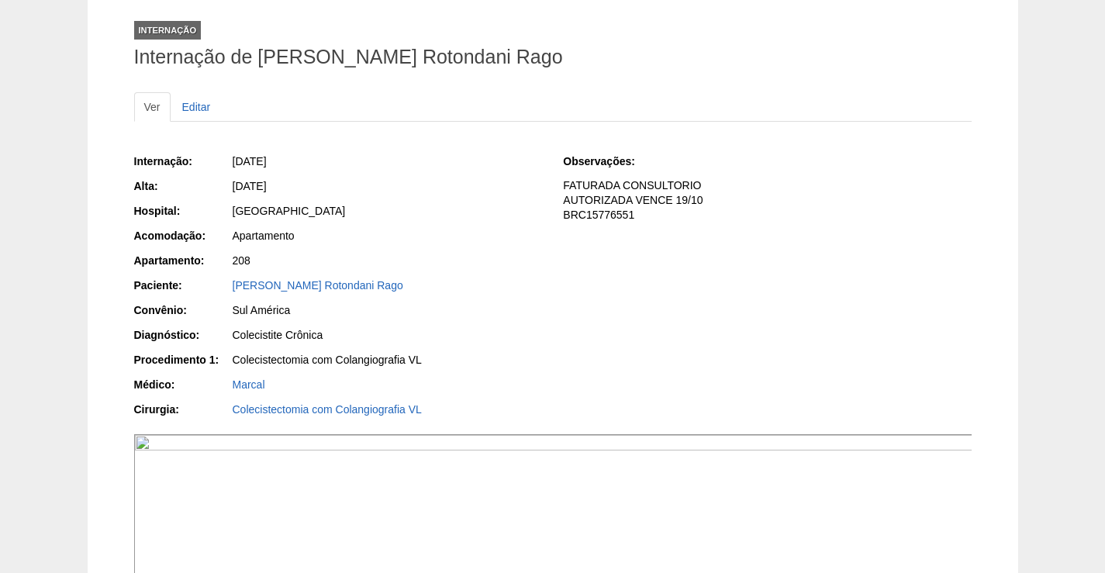
scroll to position [0, 0]
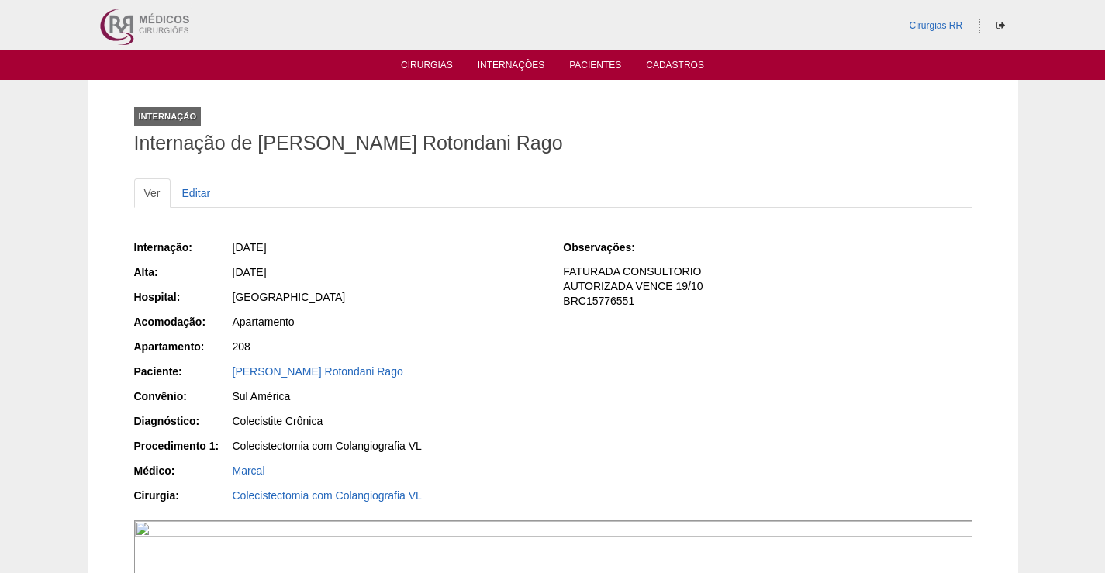
click at [366, 254] on div "26/09/2025" at bounding box center [387, 248] width 309 height 16
drag, startPoint x: 412, startPoint y: 376, endPoint x: 215, endPoint y: 374, distance: 196.9
click at [215, 374] on div "Paciente: Mariana Goulart Rotondani Rago" at bounding box center [338, 373] width 408 height 19
copy div "Paciente: Mariana Goulart Rotondani Rago"
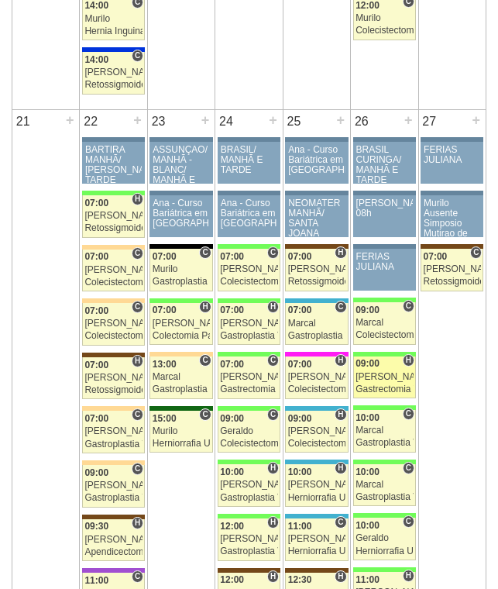
scroll to position [2244, 0]
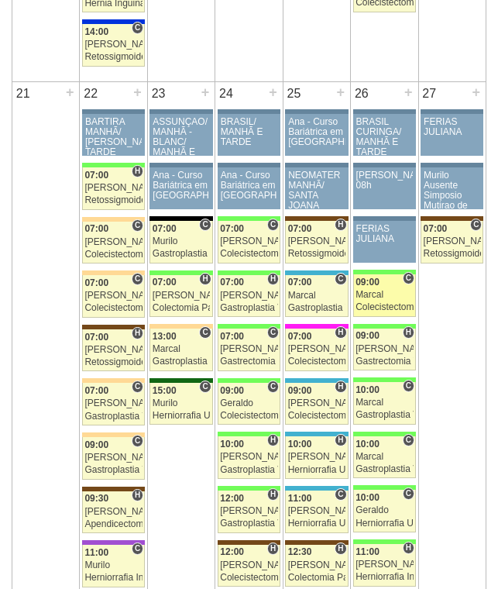
click at [399, 295] on div "Marcal" at bounding box center [384, 295] width 57 height 10
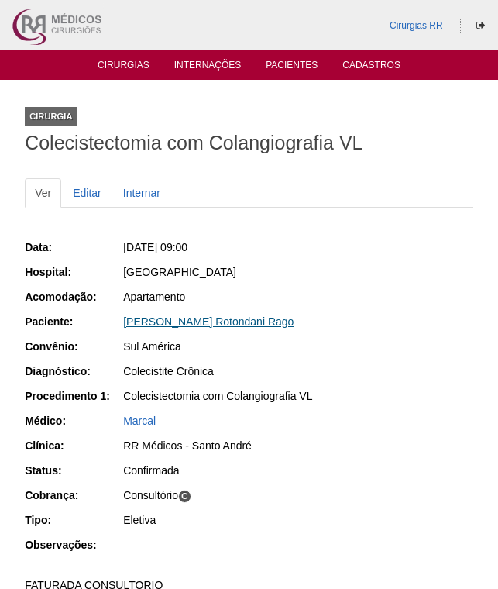
click at [233, 319] on link "[PERSON_NAME] Rotondani Rago" at bounding box center [208, 322] width 171 height 12
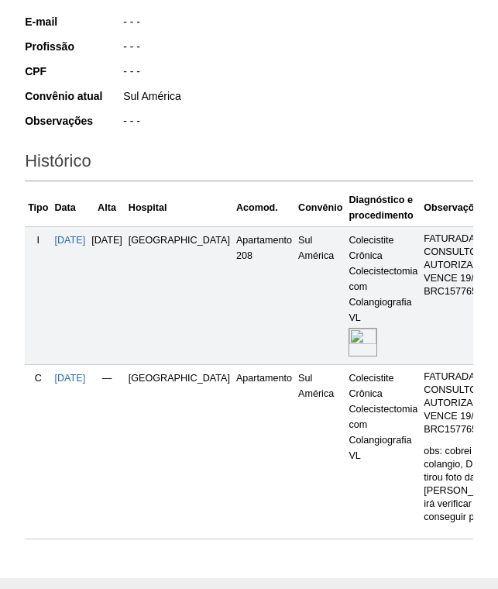
scroll to position [370, 0]
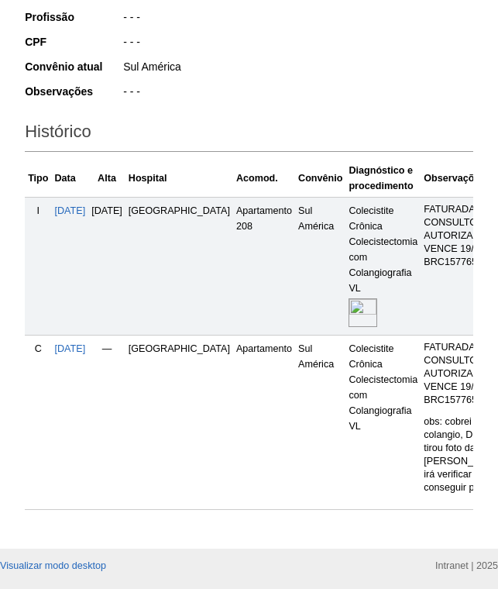
click at [349, 308] on img at bounding box center [363, 312] width 29 height 29
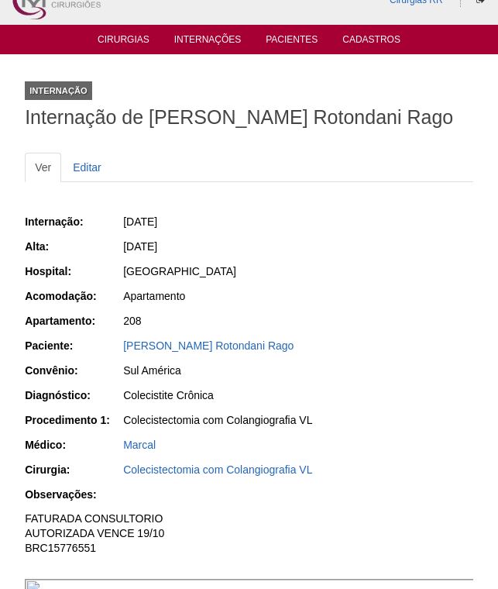
scroll to position [310, 0]
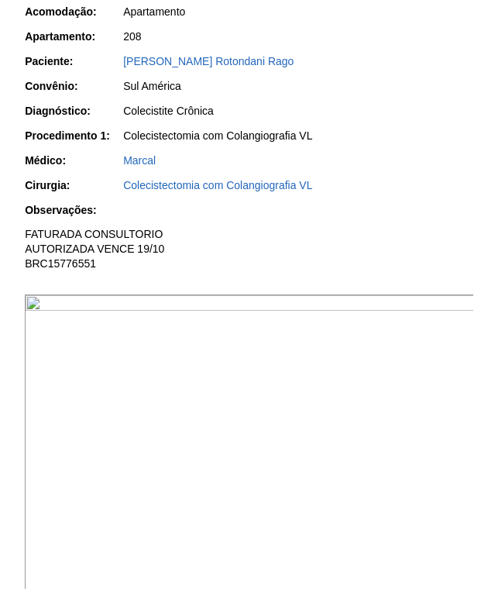
click at [334, 388] on img at bounding box center [250, 464] width 450 height 338
click at [335, 383] on img at bounding box center [250, 464] width 450 height 338
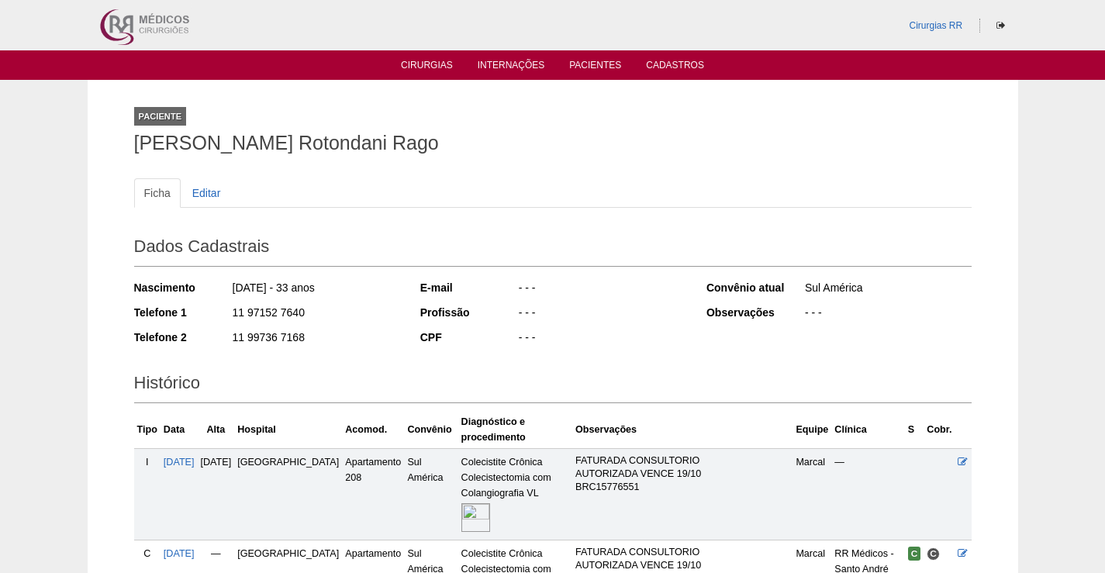
scroll to position [157, 0]
